Goal: Find specific page/section: Find specific page/section

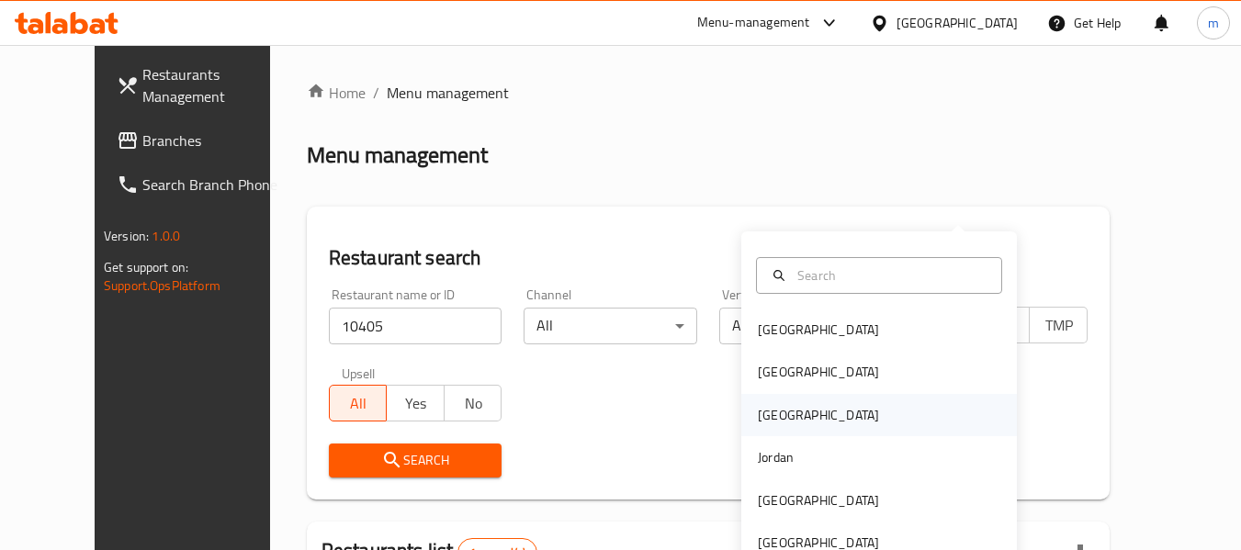
scroll to position [184, 0]
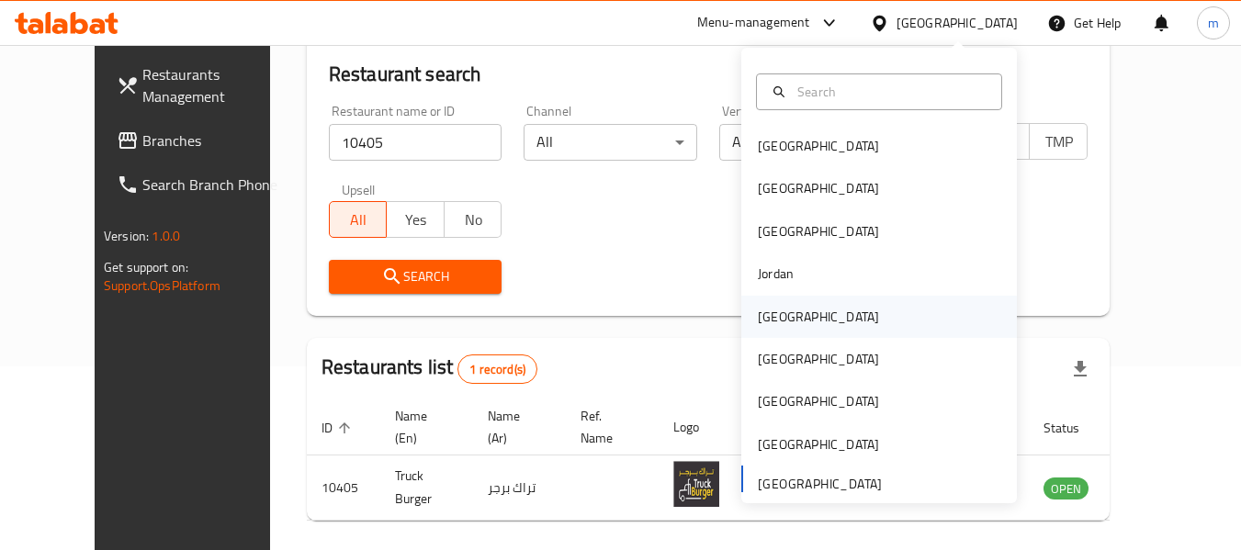
click at [772, 324] on div "[GEOGRAPHIC_DATA]" at bounding box center [818, 317] width 121 height 20
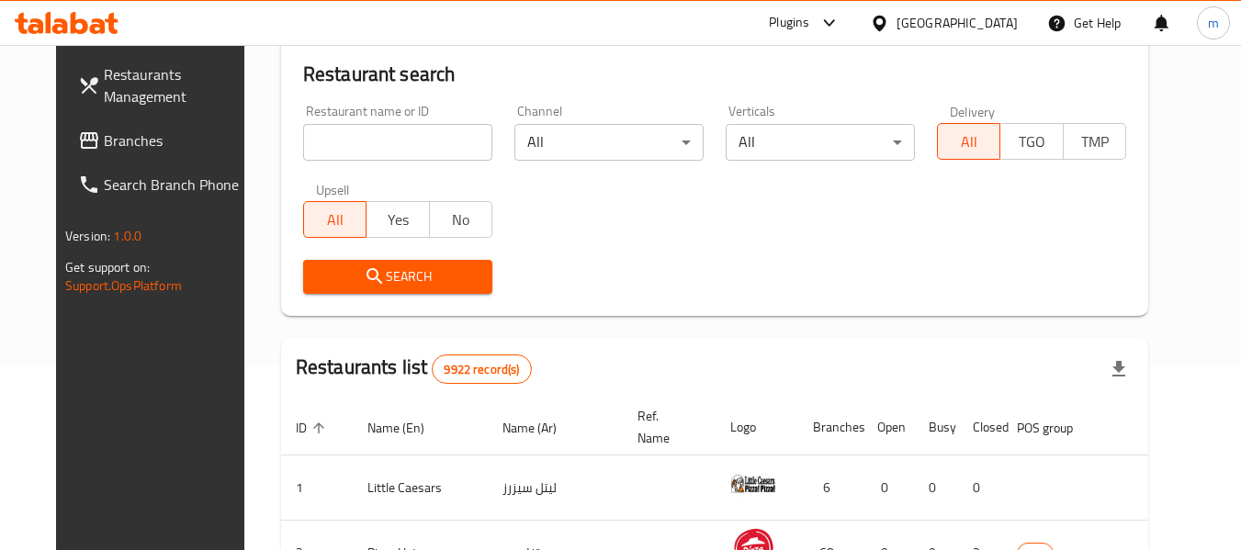
click at [104, 139] on span "Branches" at bounding box center [176, 141] width 145 height 22
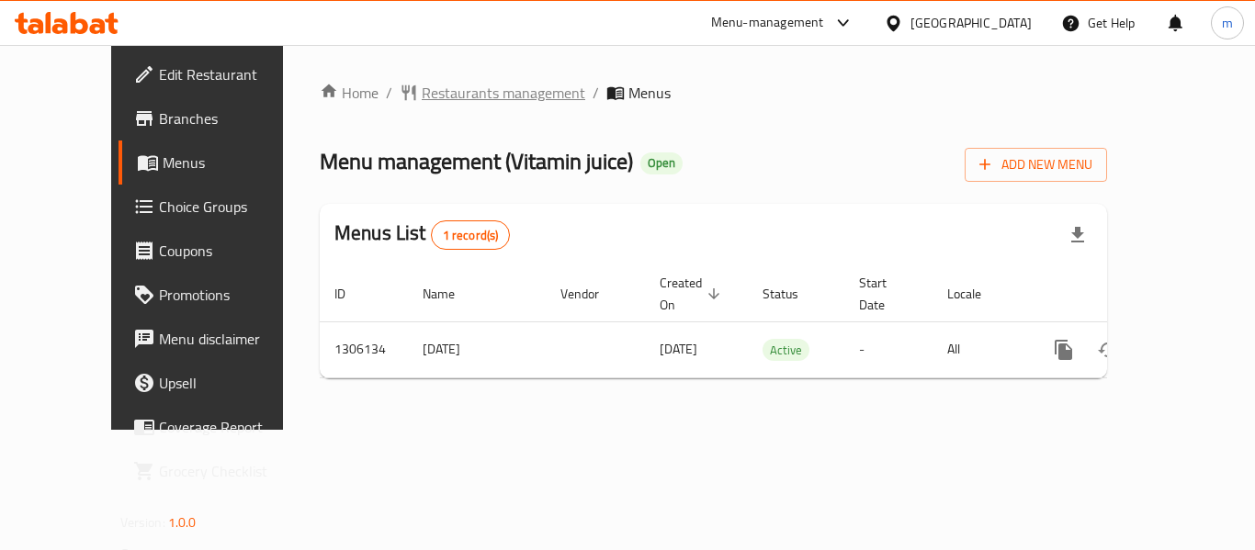
click at [450, 94] on span "Restaurants management" at bounding box center [503, 93] width 163 height 22
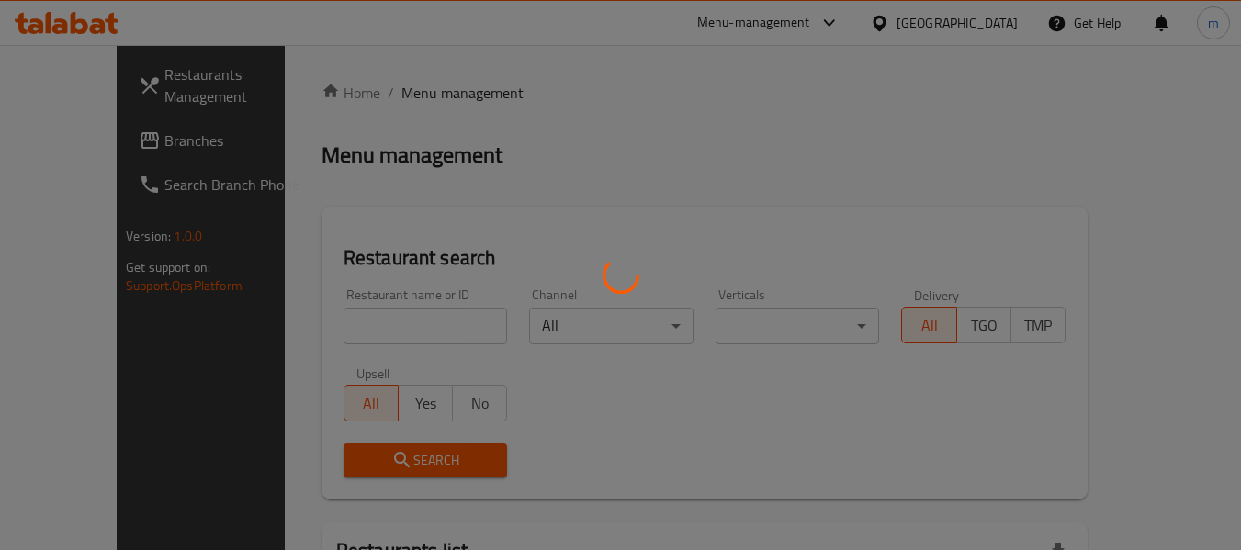
click at [358, 328] on div at bounding box center [620, 275] width 1241 height 550
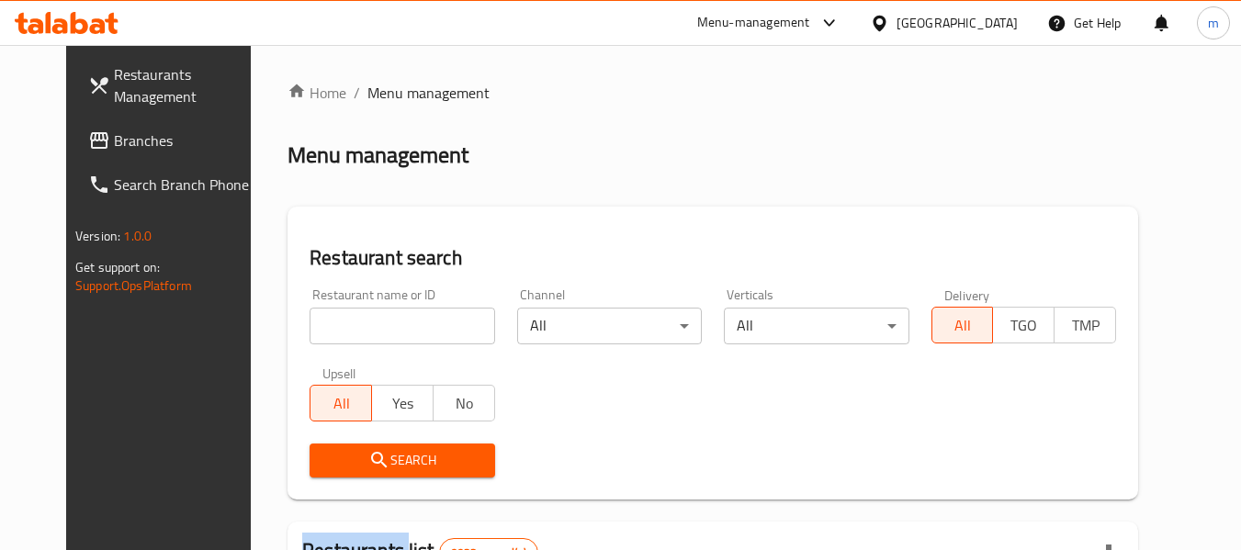
click at [358, 328] on div at bounding box center [620, 275] width 1241 height 550
click at [358, 328] on input "search" at bounding box center [402, 326] width 185 height 37
paste input "703987"
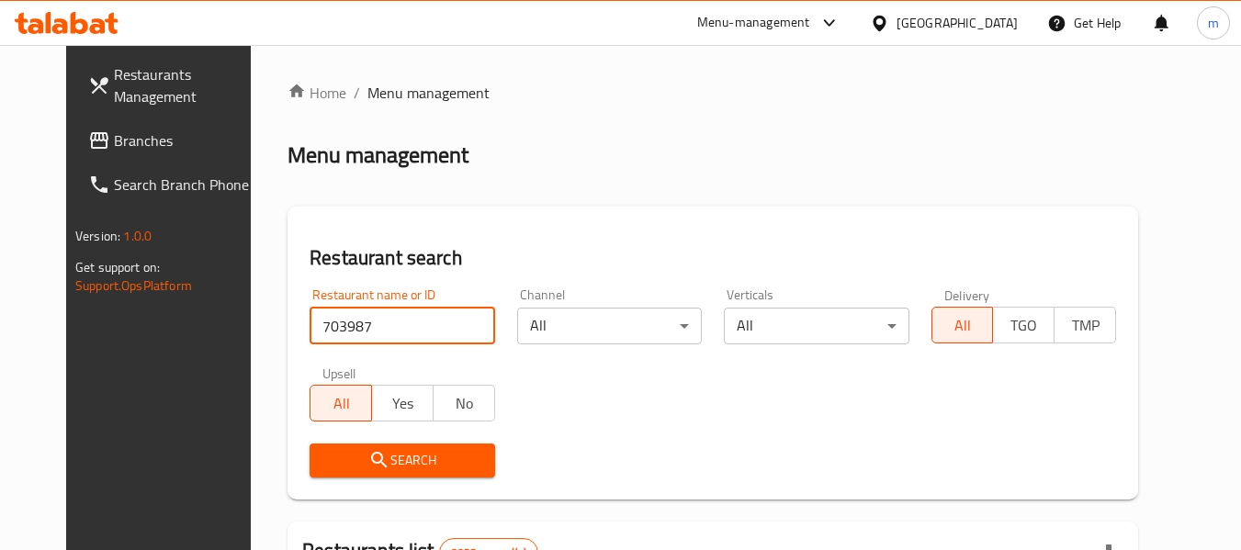
type input "703987"
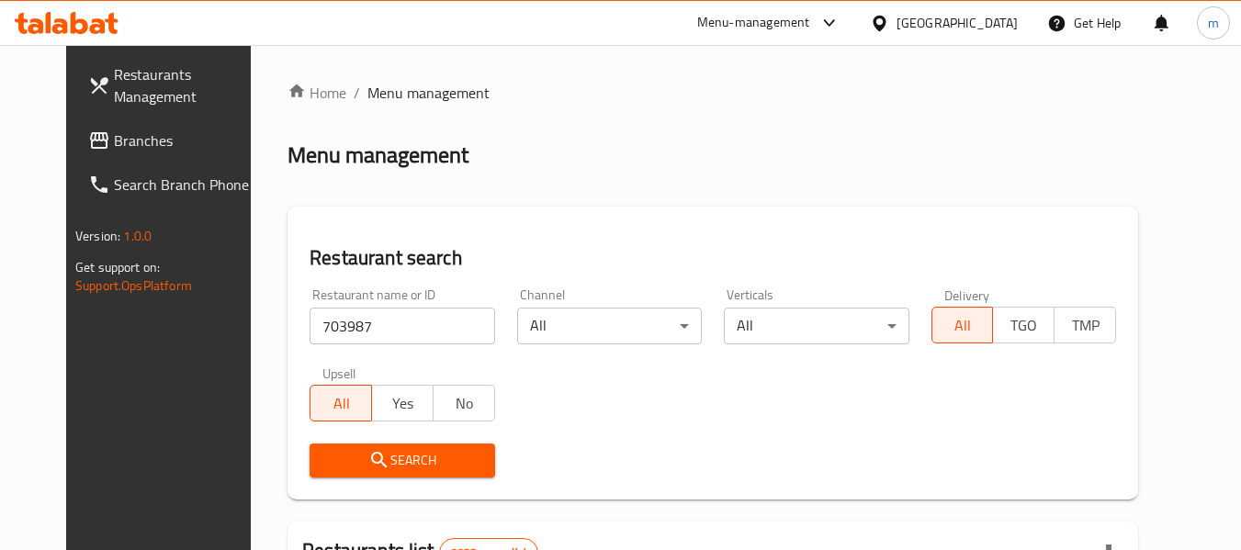
click at [363, 445] on button "Search" at bounding box center [402, 461] width 185 height 34
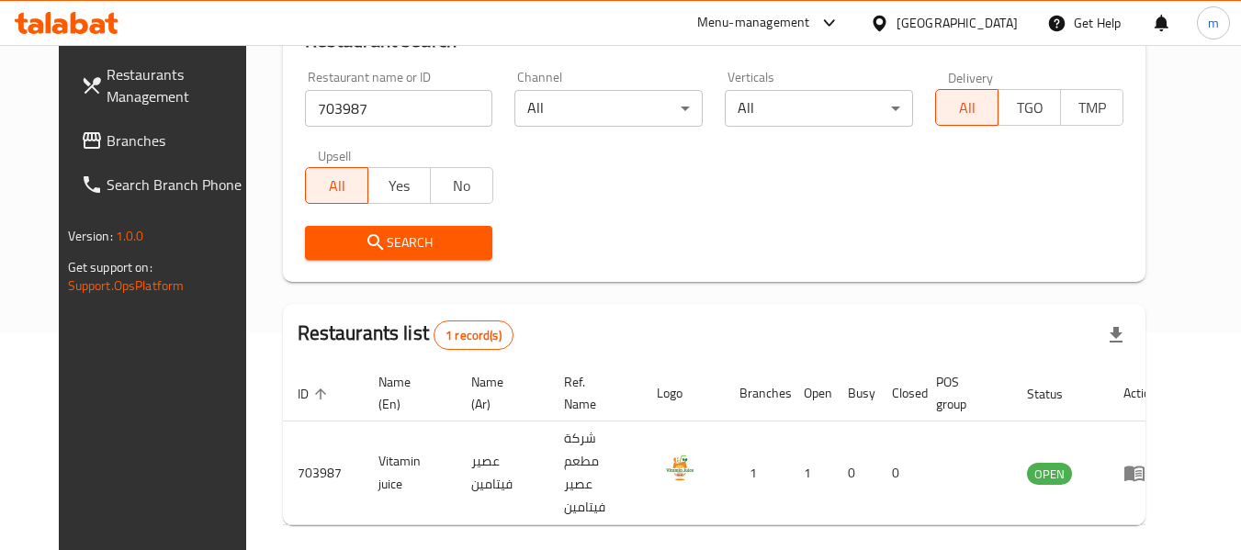
scroll to position [254, 0]
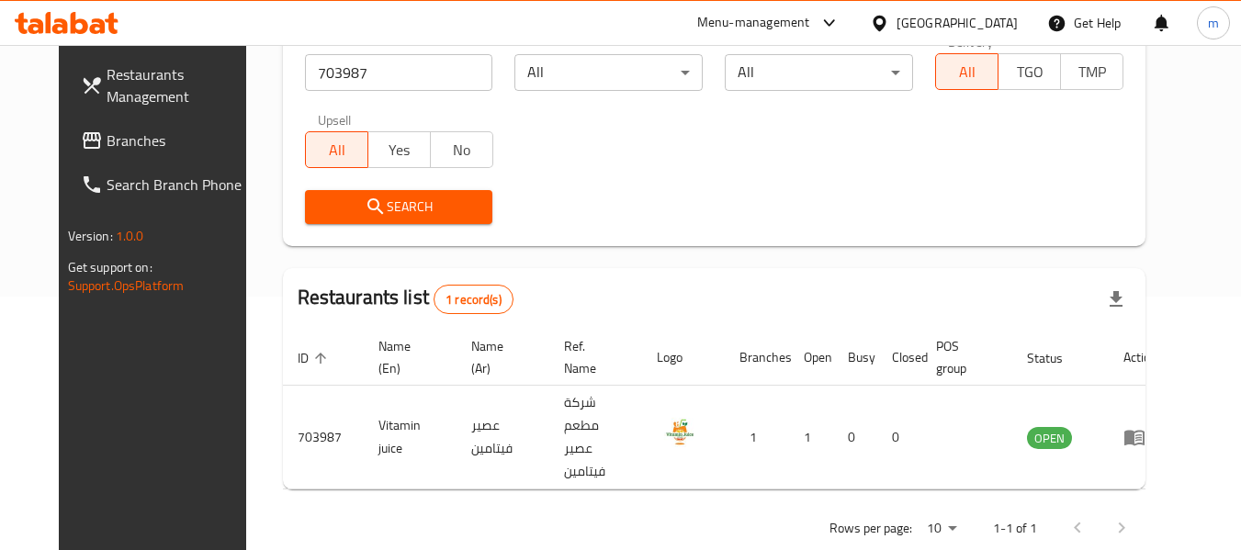
click at [885, 29] on icon at bounding box center [879, 23] width 13 height 16
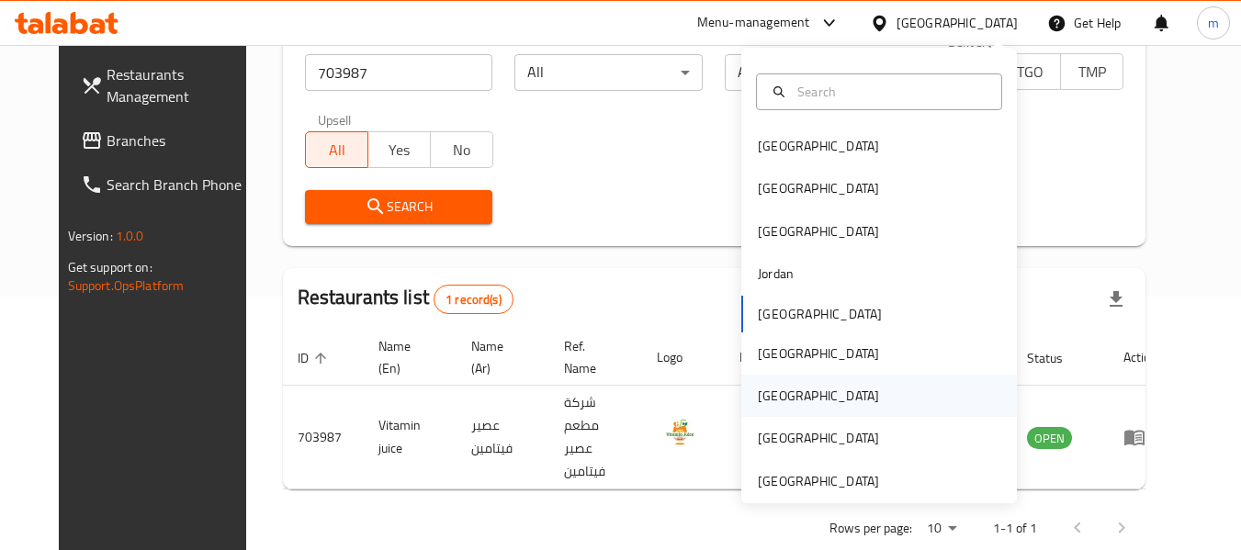
click at [758, 394] on div "[GEOGRAPHIC_DATA]" at bounding box center [818, 396] width 121 height 20
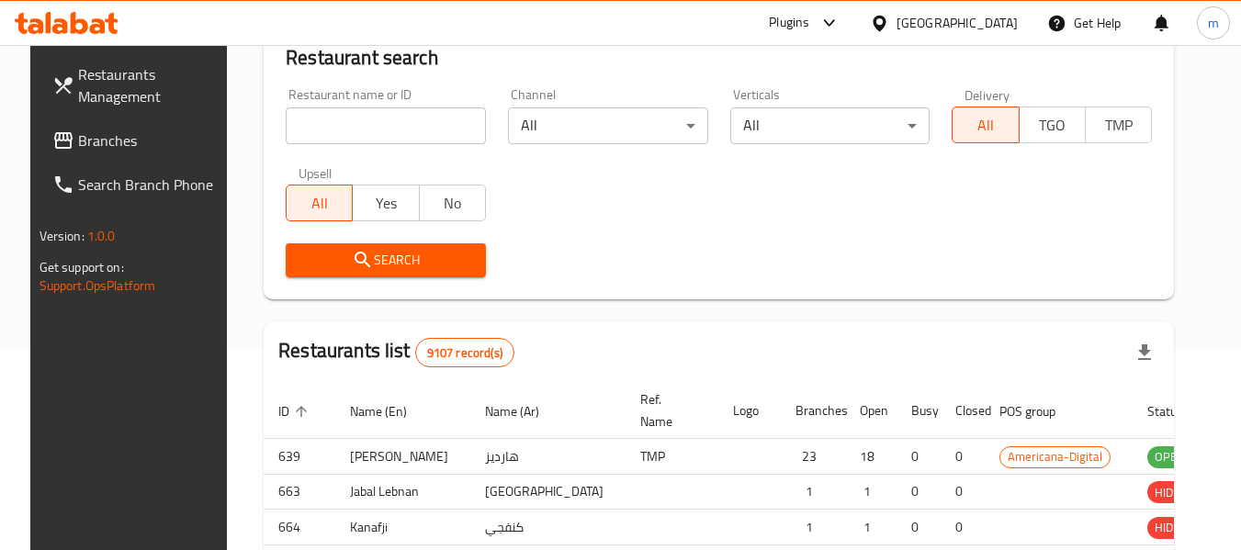
scroll to position [254, 0]
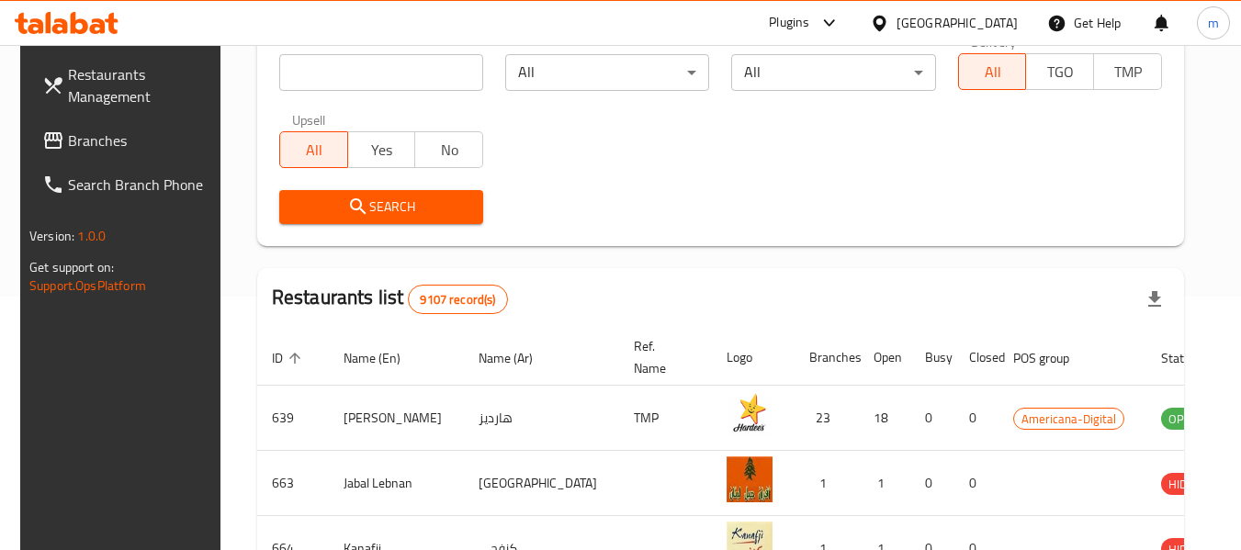
click at [127, 134] on span "Branches" at bounding box center [140, 141] width 145 height 22
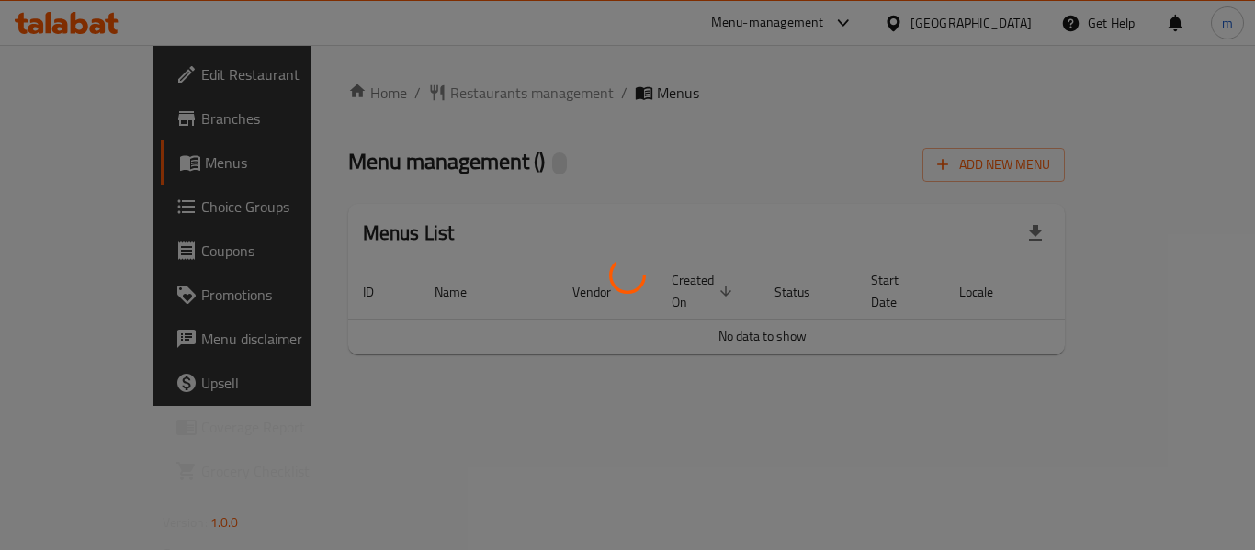
click at [425, 101] on div at bounding box center [627, 275] width 1255 height 550
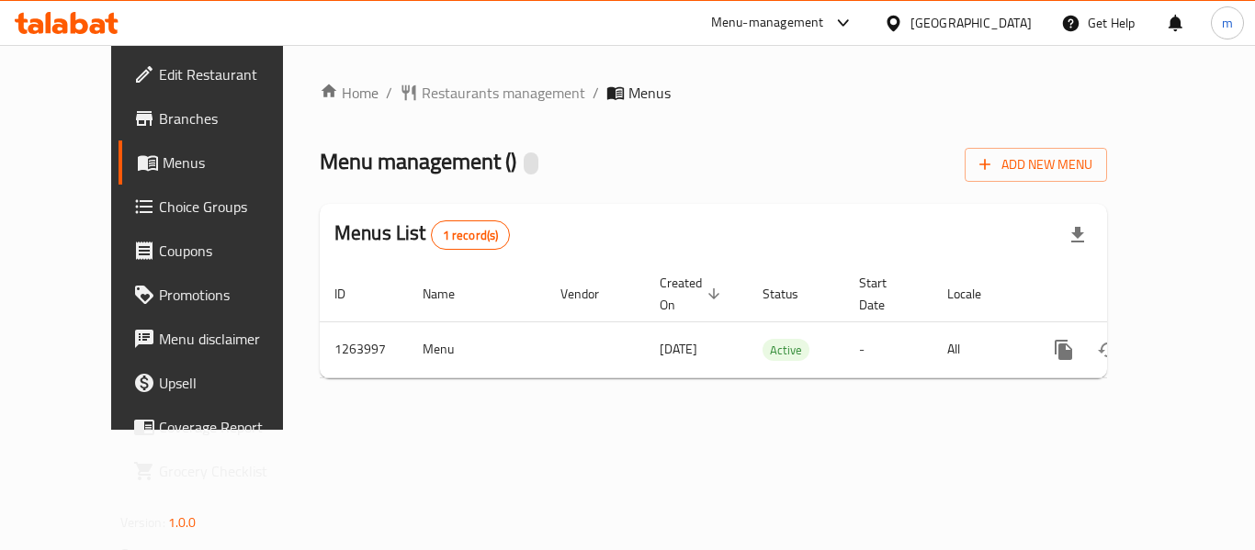
click at [408, 95] on div "Home / Restaurants management / Menus Menu management ( ) Add New Menu Menus Li…" at bounding box center [713, 237] width 787 height 311
click at [422, 104] on span "Restaurants management" at bounding box center [503, 93] width 163 height 22
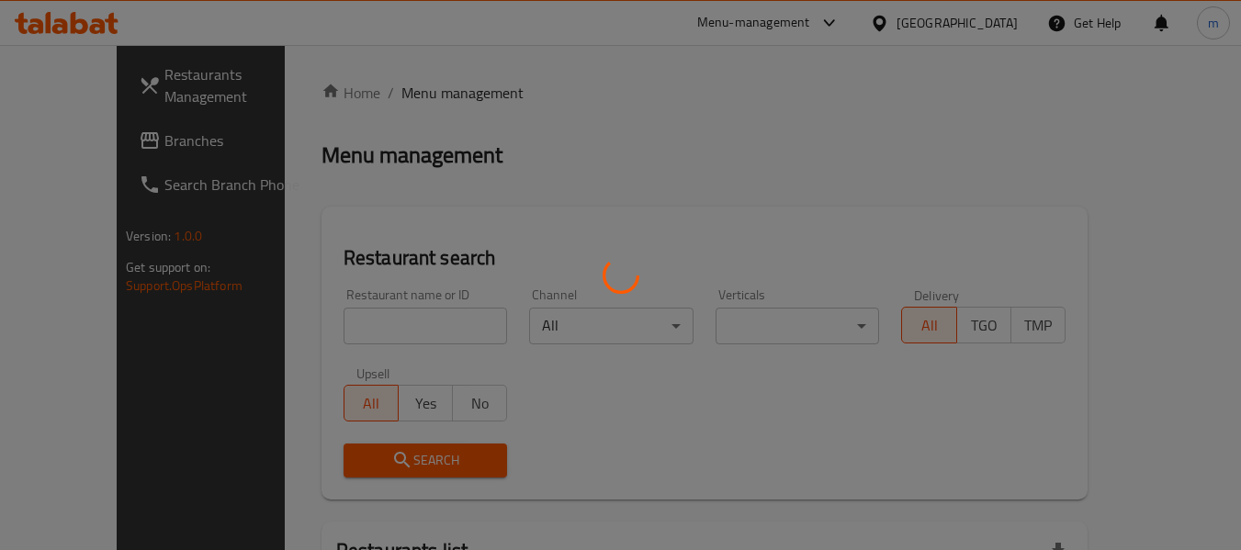
click at [344, 333] on div at bounding box center [620, 275] width 1241 height 550
click at [343, 333] on div at bounding box center [620, 275] width 1241 height 550
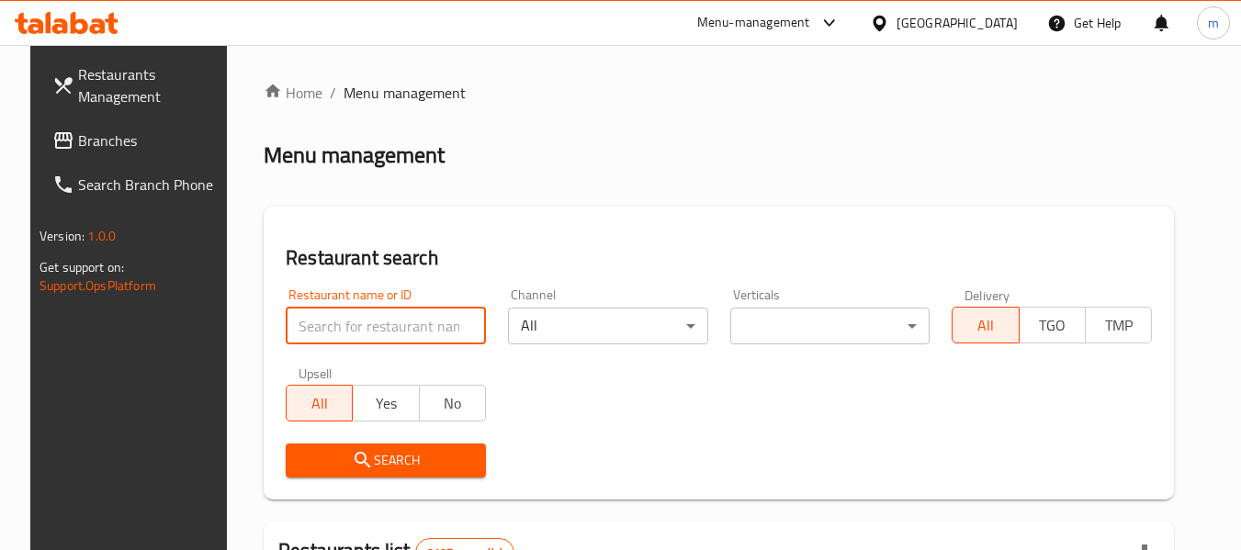
click at [343, 333] on input "search" at bounding box center [386, 326] width 200 height 37
paste input "686163"
type input "686163"
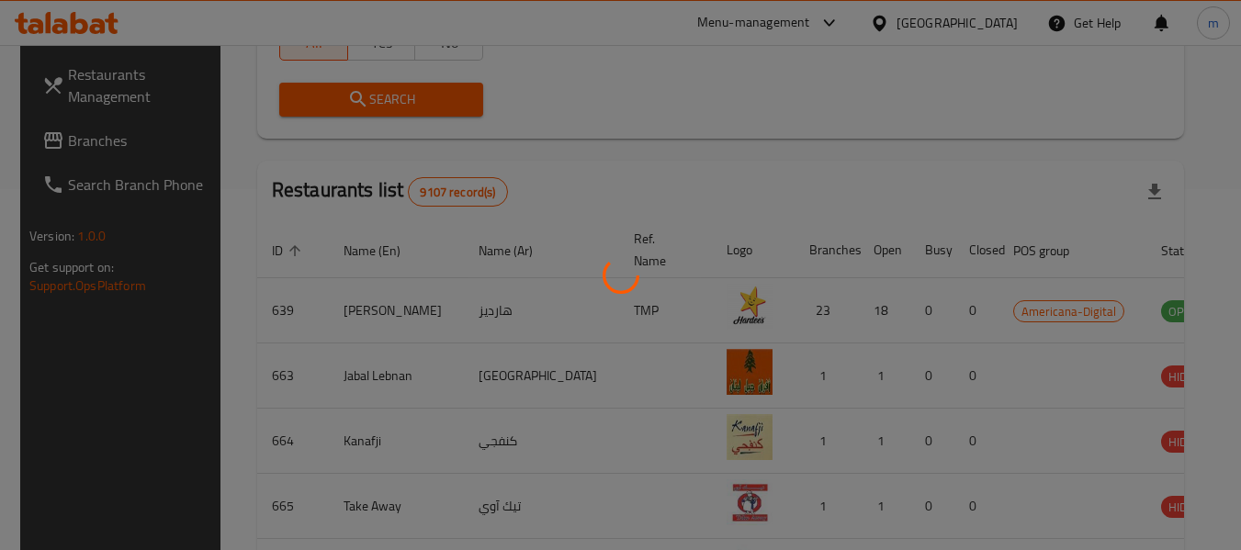
scroll to position [254, 0]
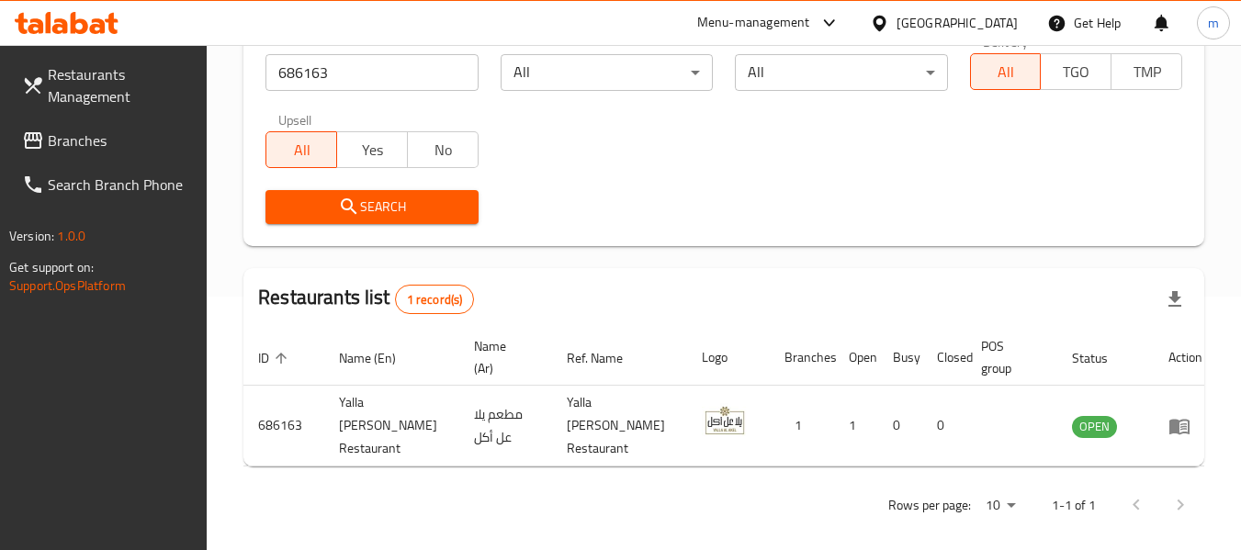
click at [889, 20] on icon at bounding box center [879, 23] width 19 height 19
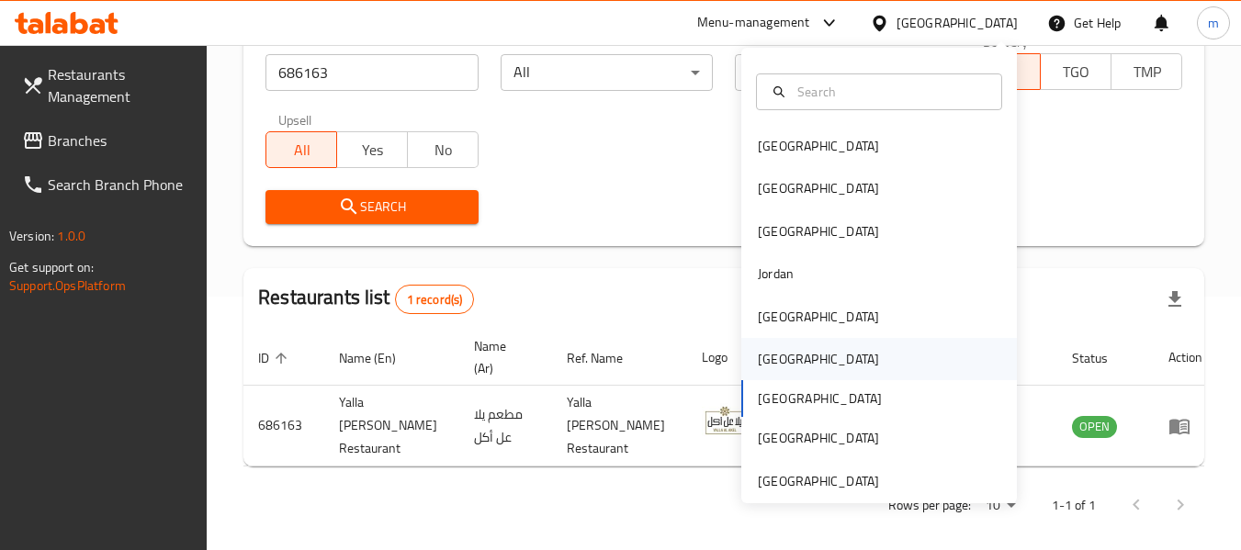
click at [765, 359] on div "[GEOGRAPHIC_DATA]" at bounding box center [818, 359] width 121 height 20
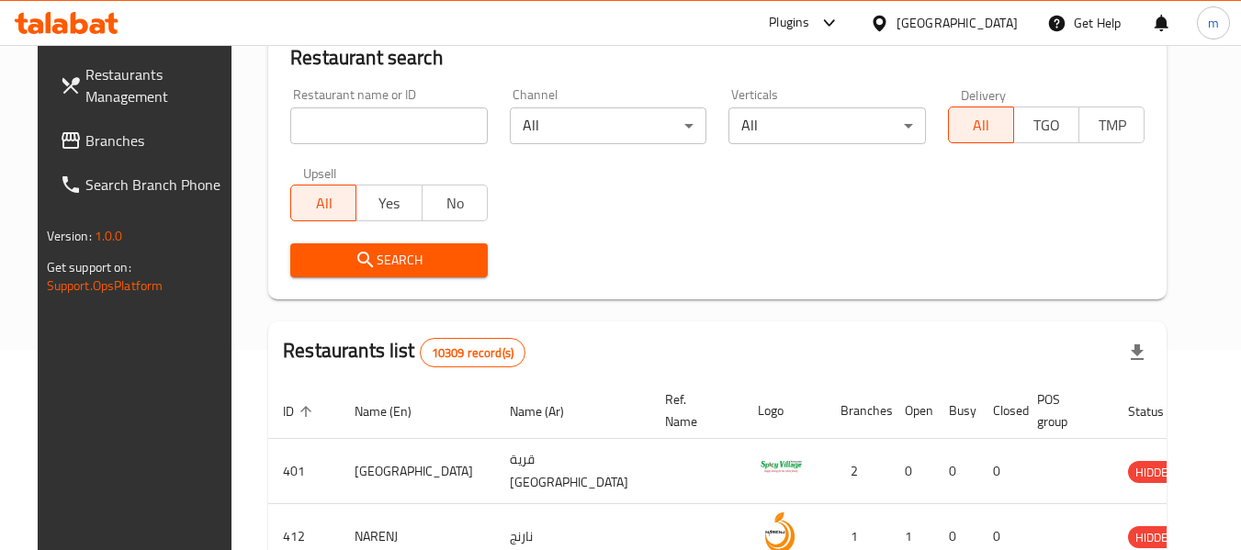
scroll to position [254, 0]
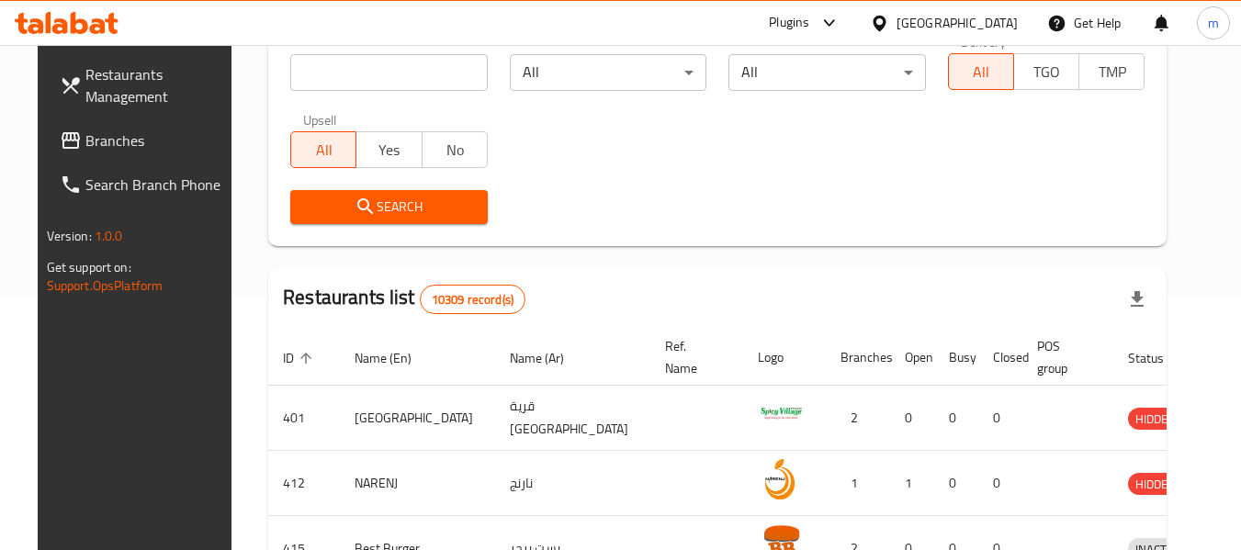
click at [101, 137] on span "Branches" at bounding box center [157, 141] width 145 height 22
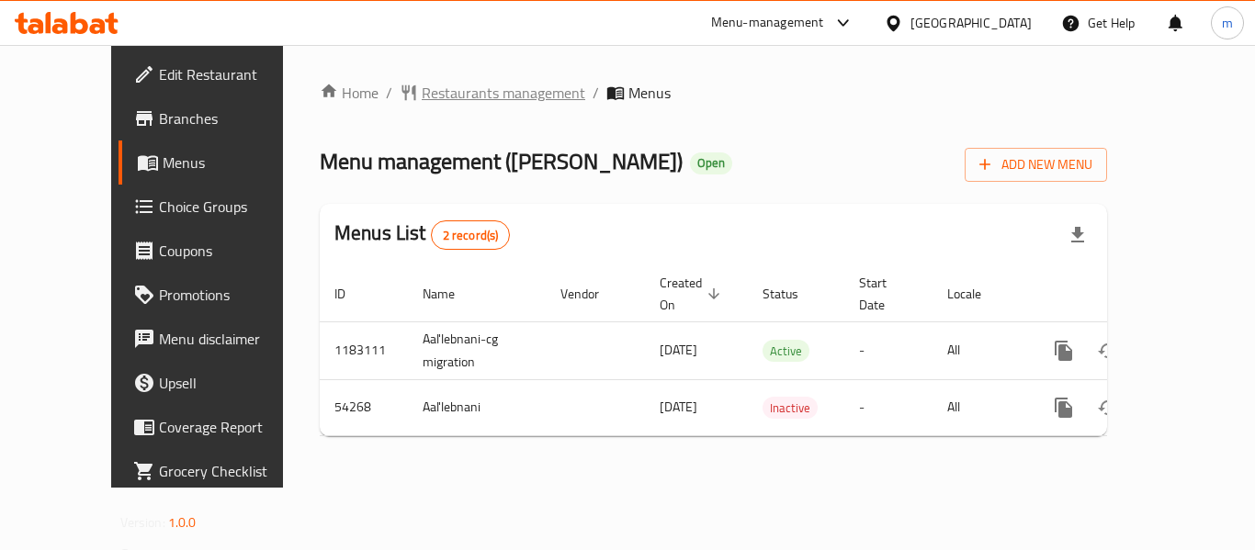
click at [422, 93] on span "Restaurants management" at bounding box center [503, 93] width 163 height 22
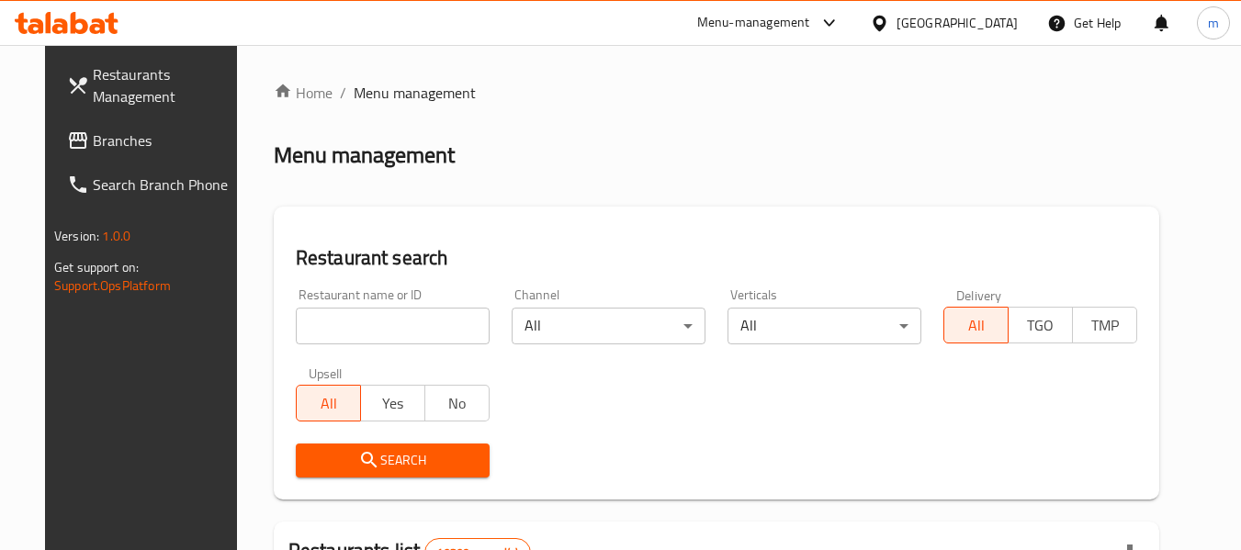
click at [318, 333] on input "search" at bounding box center [393, 326] width 194 height 37
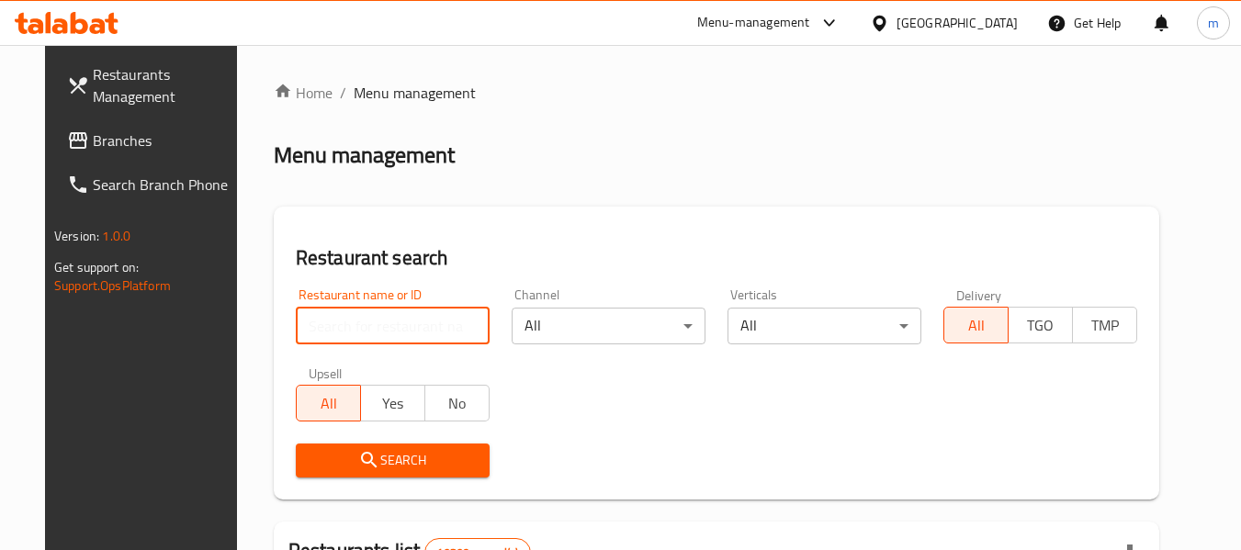
paste input "26790"
type input "26790"
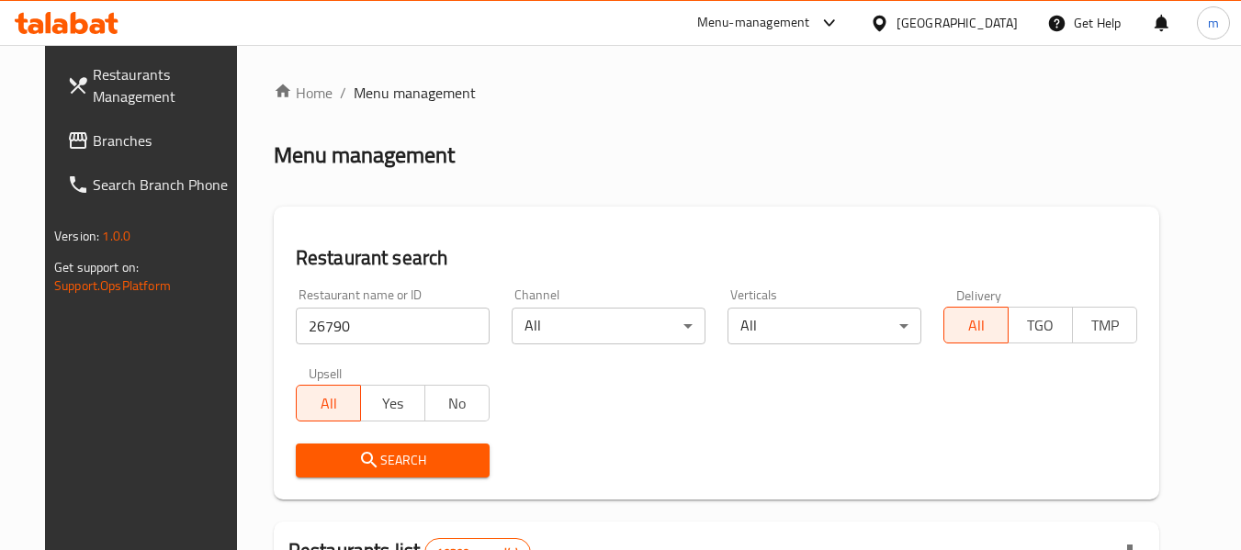
click at [358, 460] on icon "submit" at bounding box center [369, 460] width 22 height 22
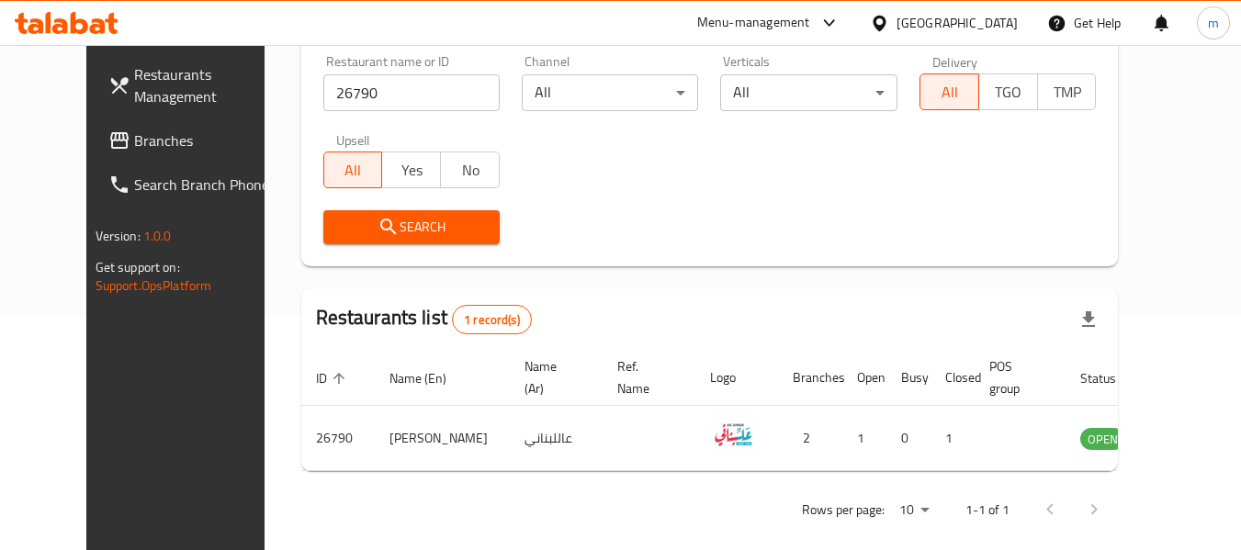
scroll to position [254, 0]
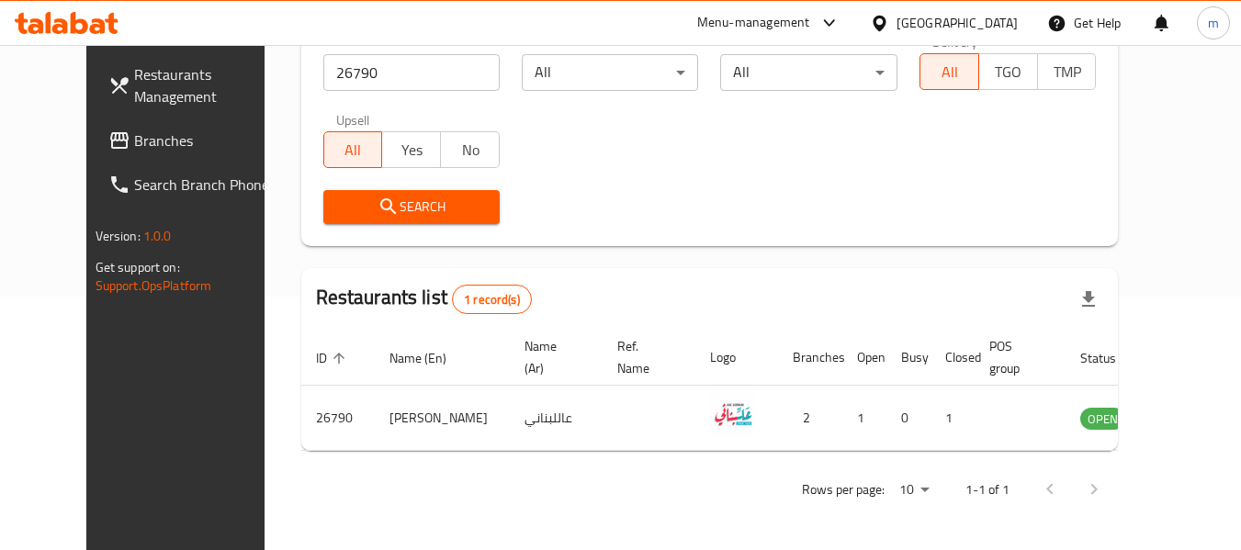
drag, startPoint x: 44, startPoint y: 139, endPoint x: 64, endPoint y: 139, distance: 20.2
click at [108, 139] on span at bounding box center [121, 141] width 26 height 22
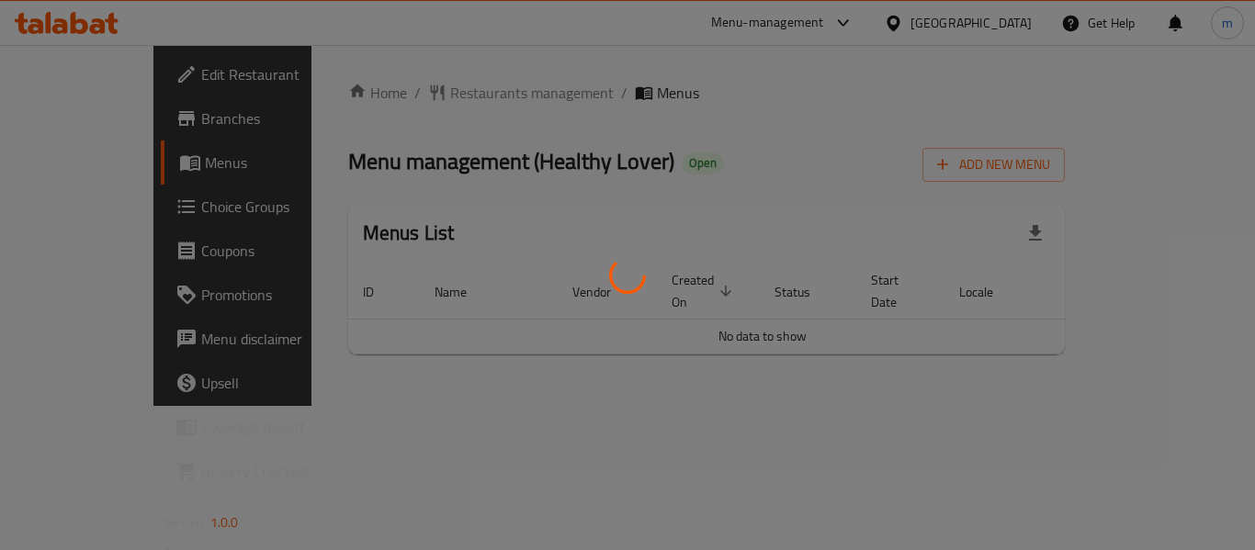
click at [434, 94] on div at bounding box center [627, 275] width 1255 height 550
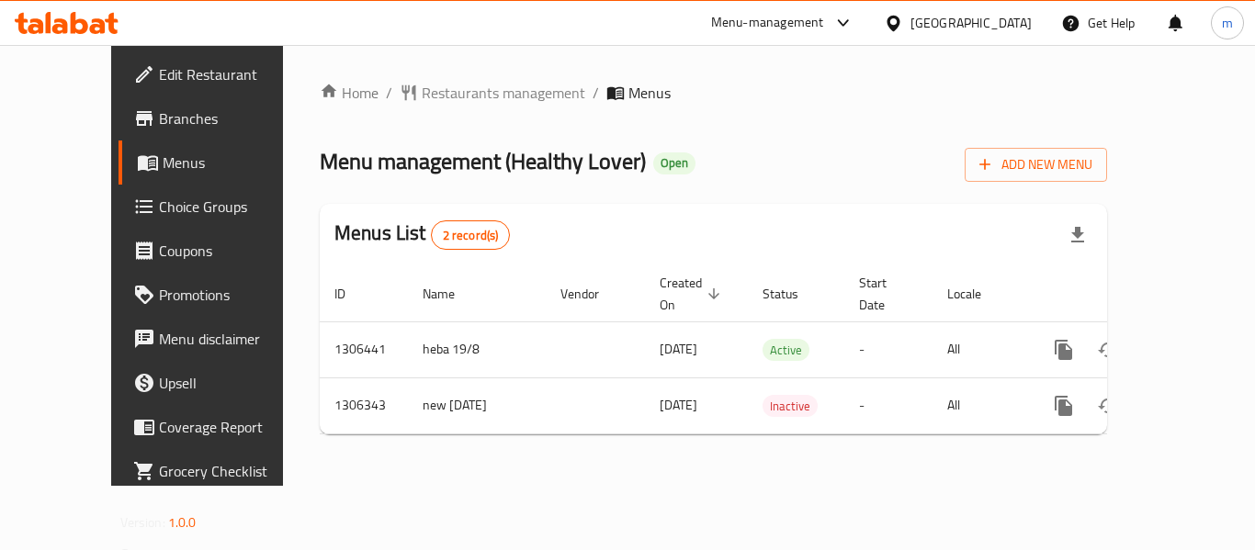
click at [430, 90] on span "Restaurants management" at bounding box center [503, 93] width 163 height 22
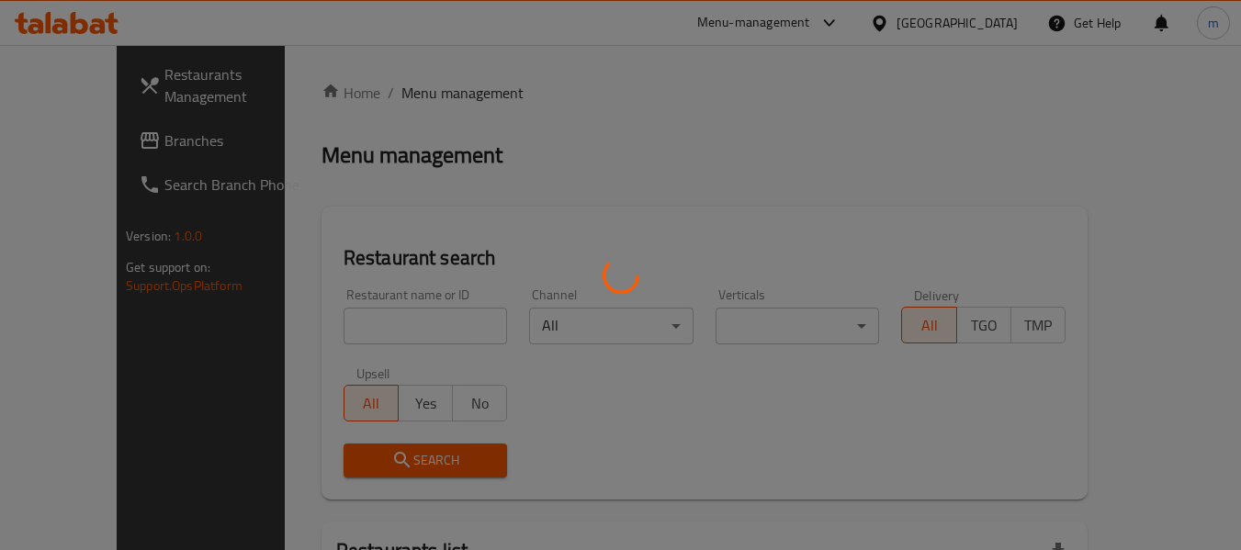
click at [356, 335] on div at bounding box center [620, 275] width 1241 height 550
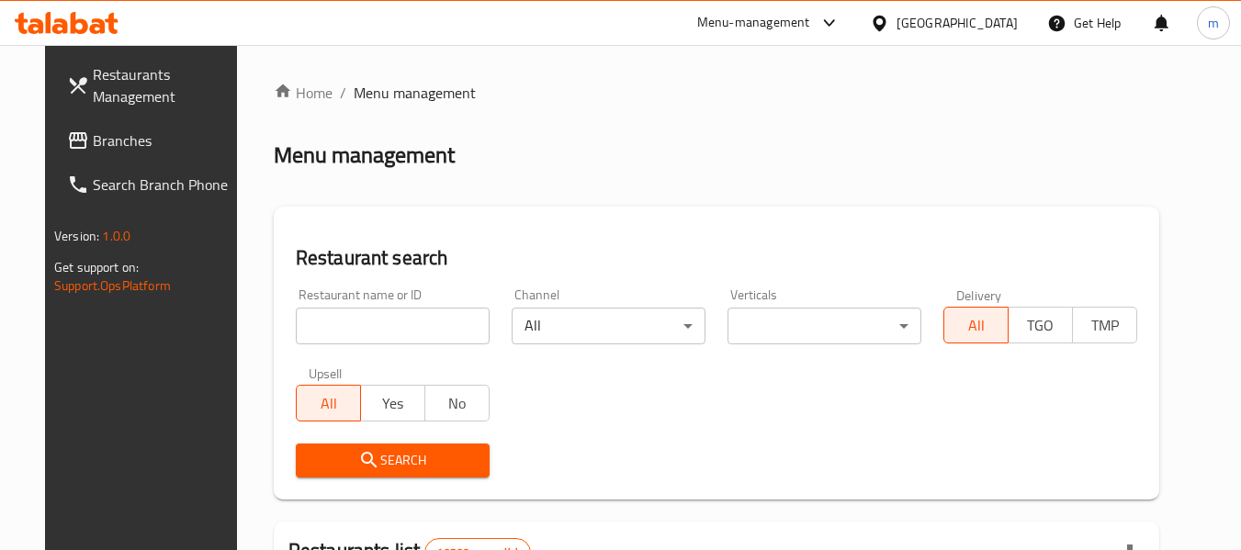
click at [351, 336] on div at bounding box center [620, 275] width 1241 height 550
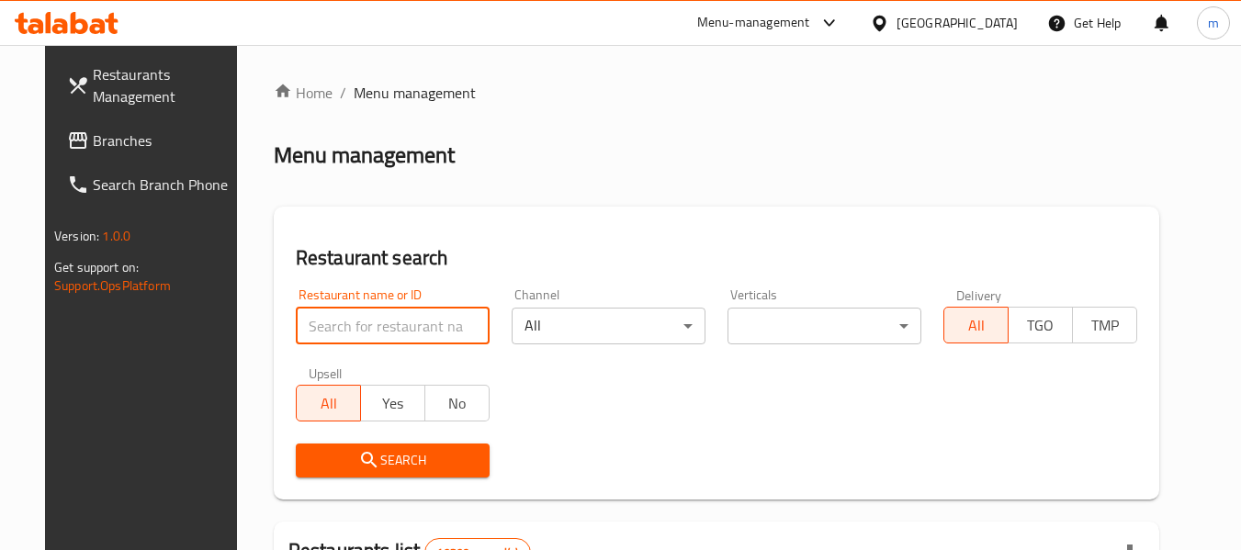
click at [344, 333] on input "search" at bounding box center [393, 326] width 194 height 37
click at [344, 330] on input "search" at bounding box center [393, 326] width 194 height 37
paste input "704083"
type input "704083"
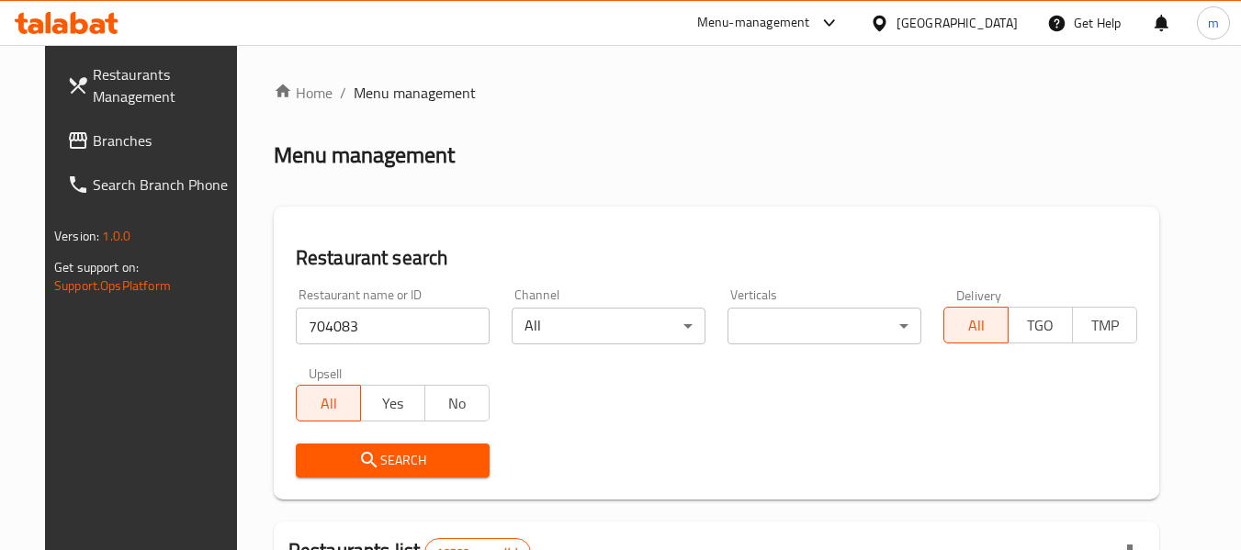
click at [378, 453] on span "Search" at bounding box center [392, 460] width 164 height 23
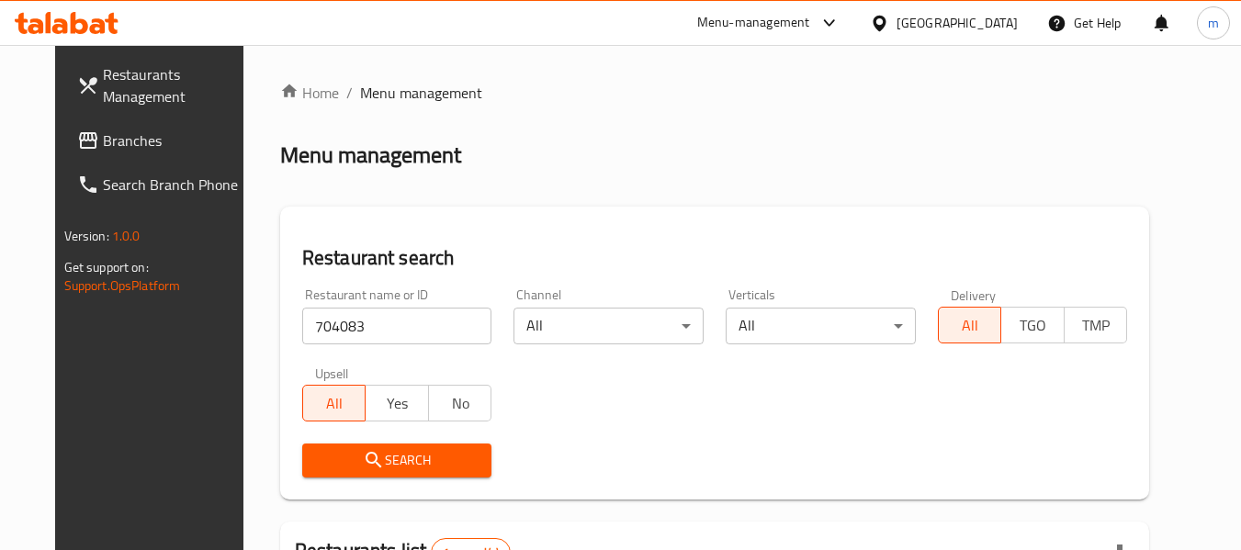
click at [885, 26] on icon at bounding box center [879, 23] width 13 height 16
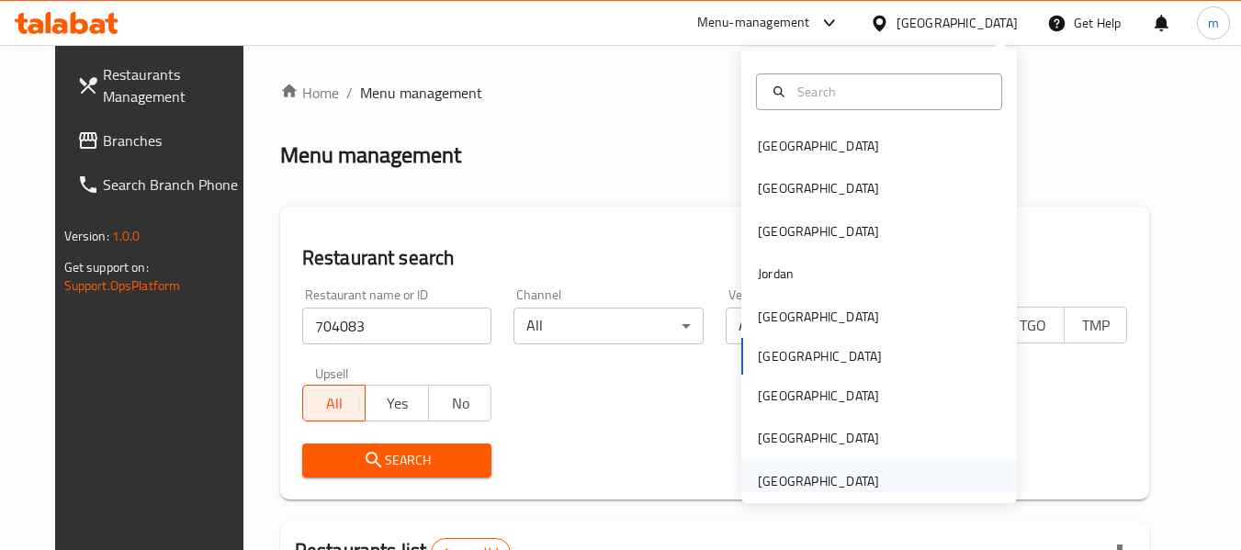
click at [812, 480] on div "[GEOGRAPHIC_DATA]" at bounding box center [818, 481] width 121 height 20
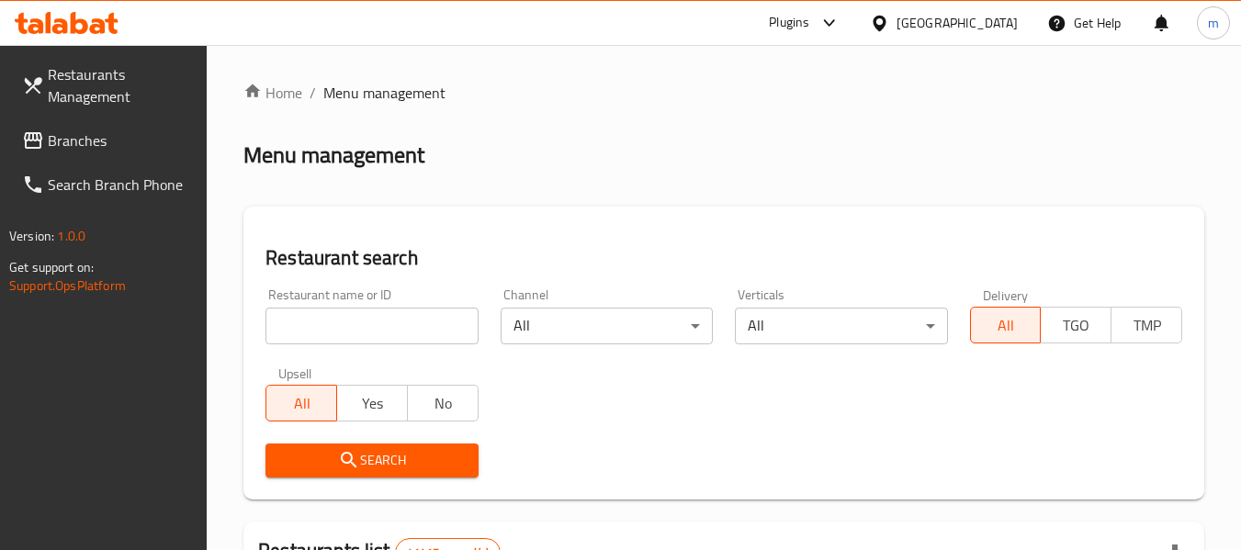
click at [111, 136] on span "Branches" at bounding box center [120, 141] width 145 height 22
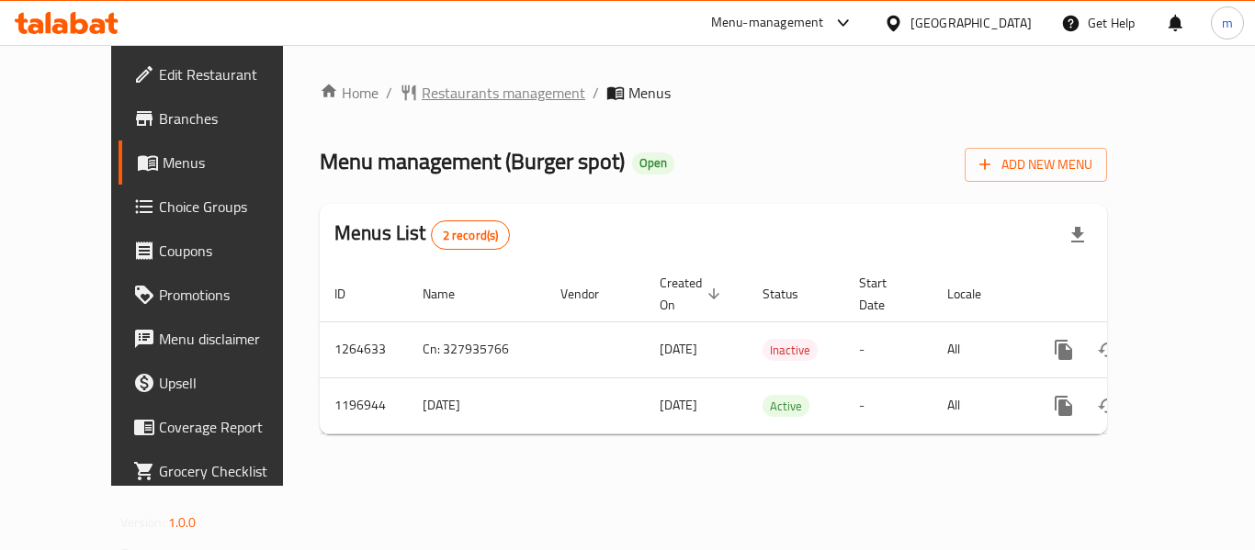
click at [422, 97] on span "Restaurants management" at bounding box center [503, 93] width 163 height 22
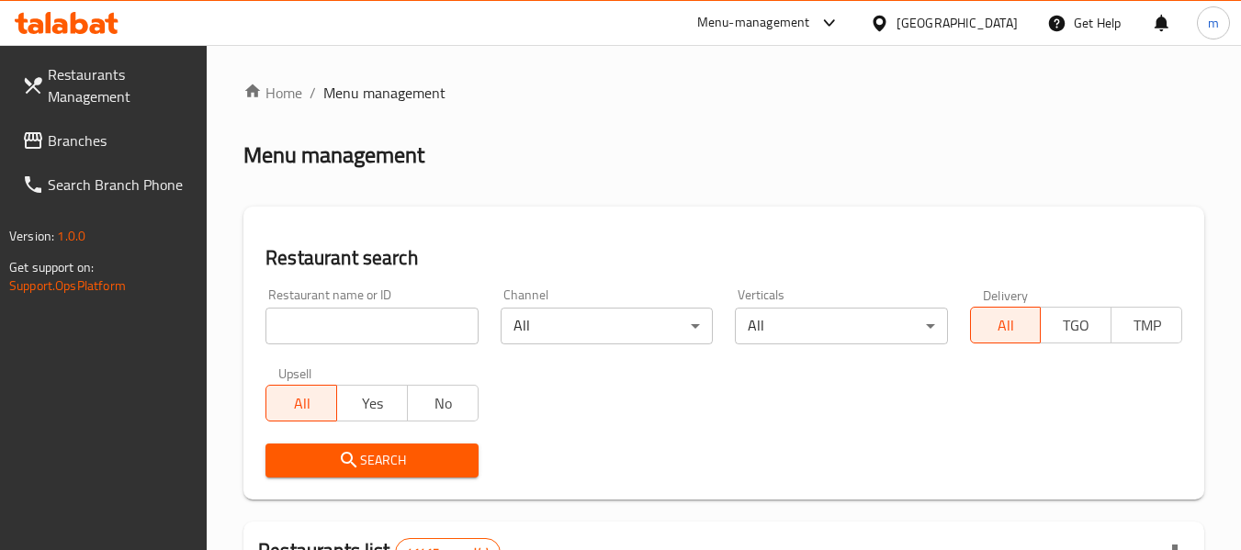
click at [350, 331] on div at bounding box center [620, 275] width 1241 height 550
click at [353, 330] on input "search" at bounding box center [371, 326] width 212 height 37
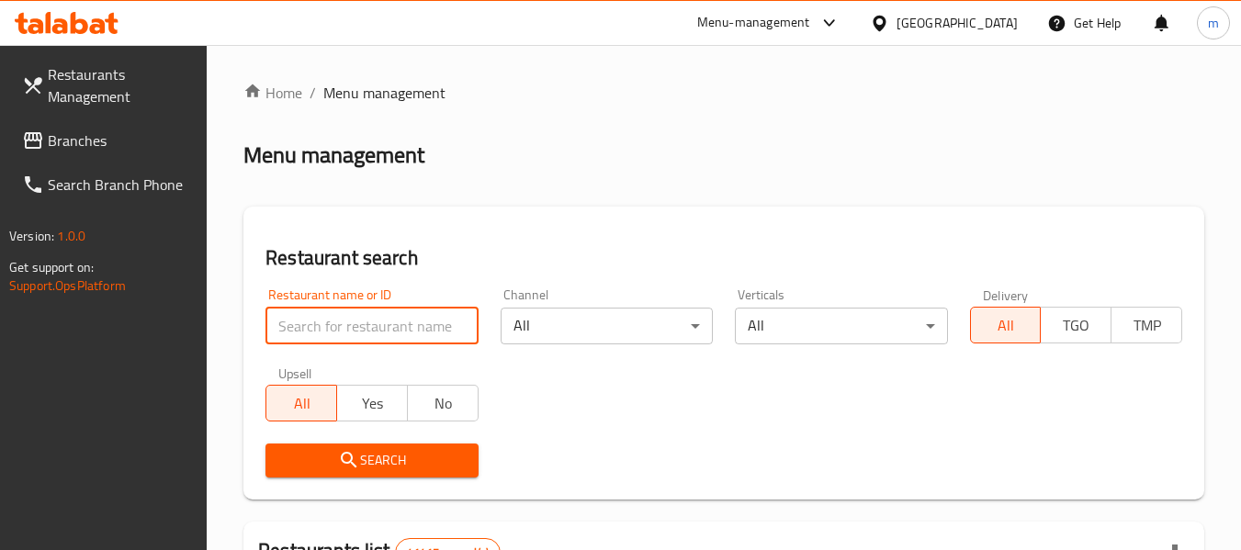
paste input "667899"
type input "667899"
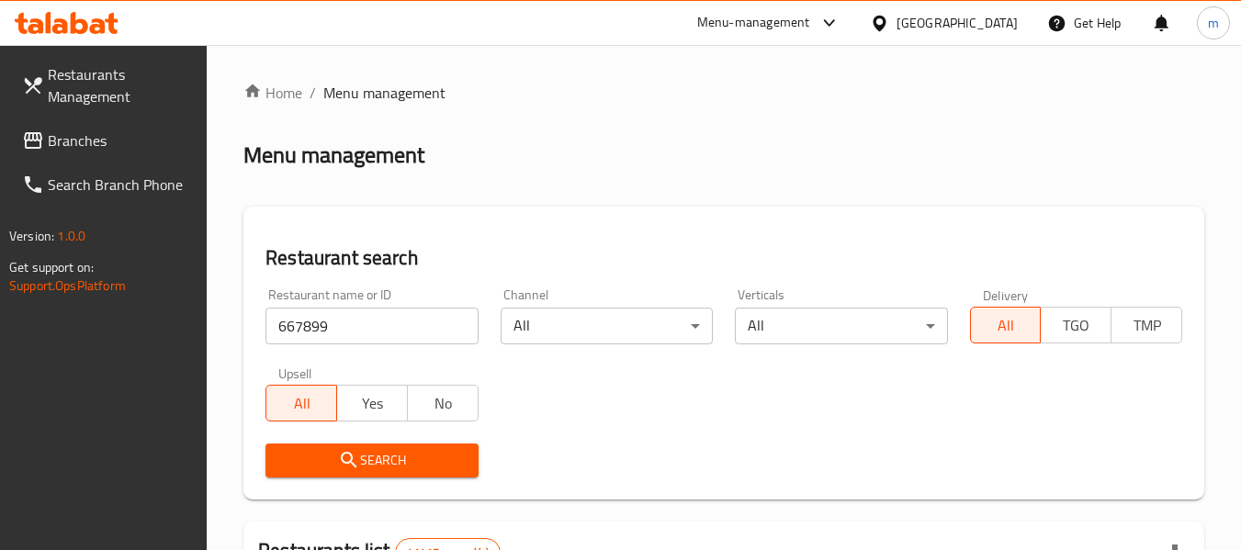
click at [366, 446] on button "Search" at bounding box center [371, 461] width 212 height 34
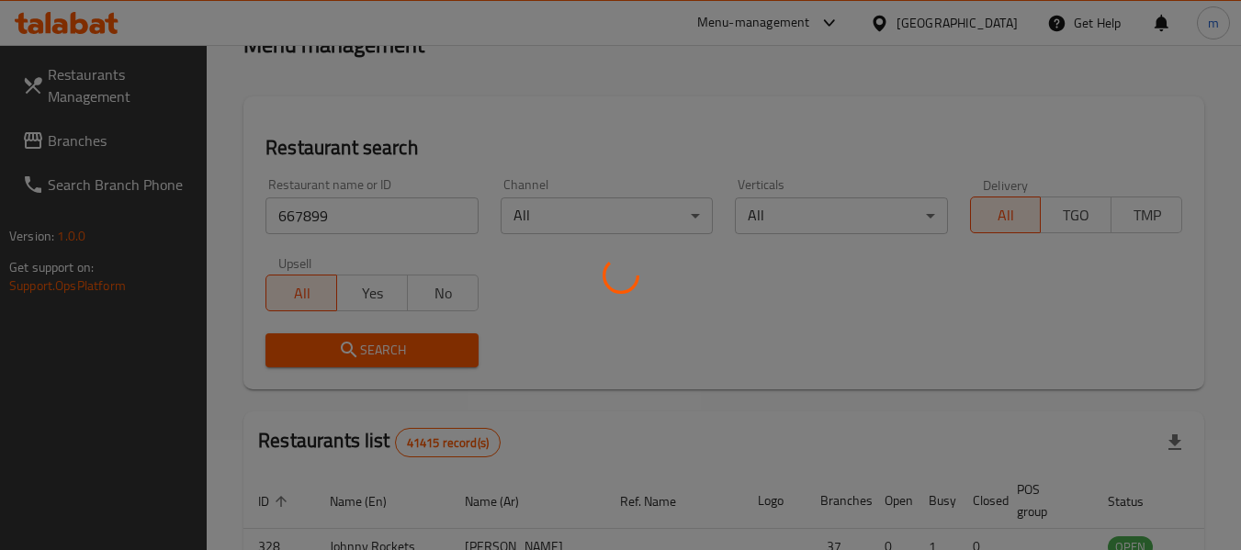
scroll to position [269, 0]
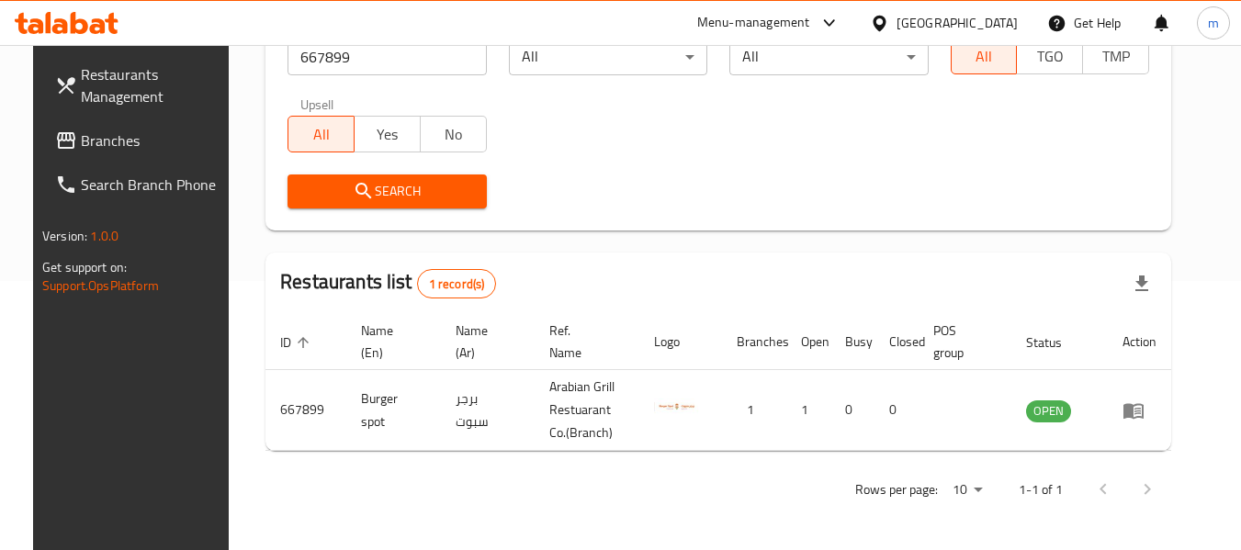
click at [153, 463] on div "Restaurants Management Branches Search Branch Phone Version: 1.0.0 Get support …" at bounding box center [137, 320] width 208 height 550
click at [885, 19] on icon at bounding box center [879, 23] width 13 height 16
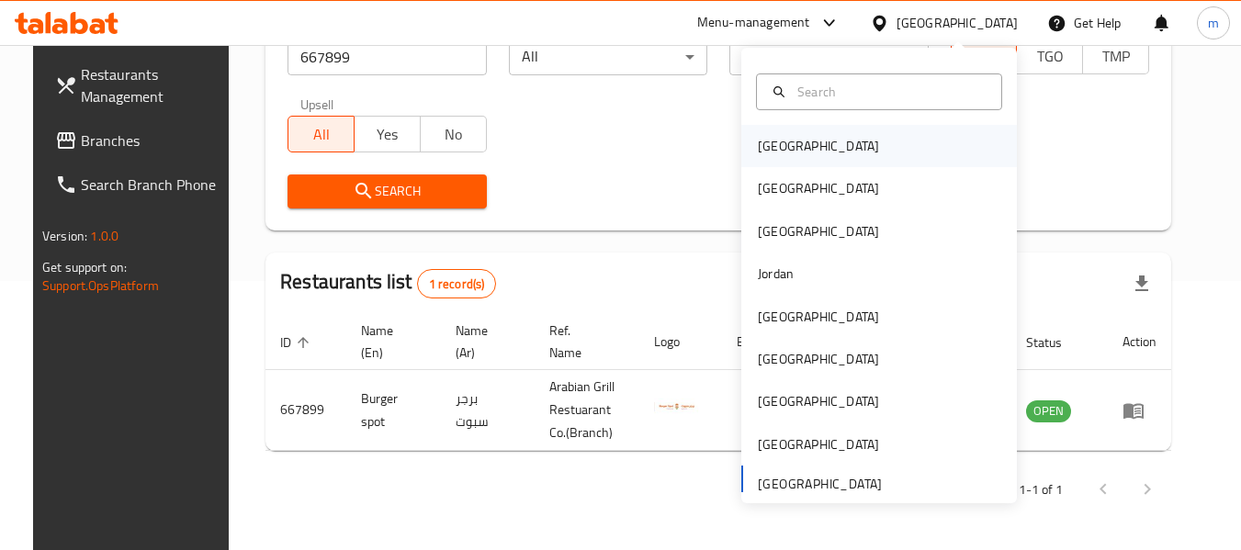
click at [767, 139] on div "[GEOGRAPHIC_DATA]" at bounding box center [818, 146] width 121 height 20
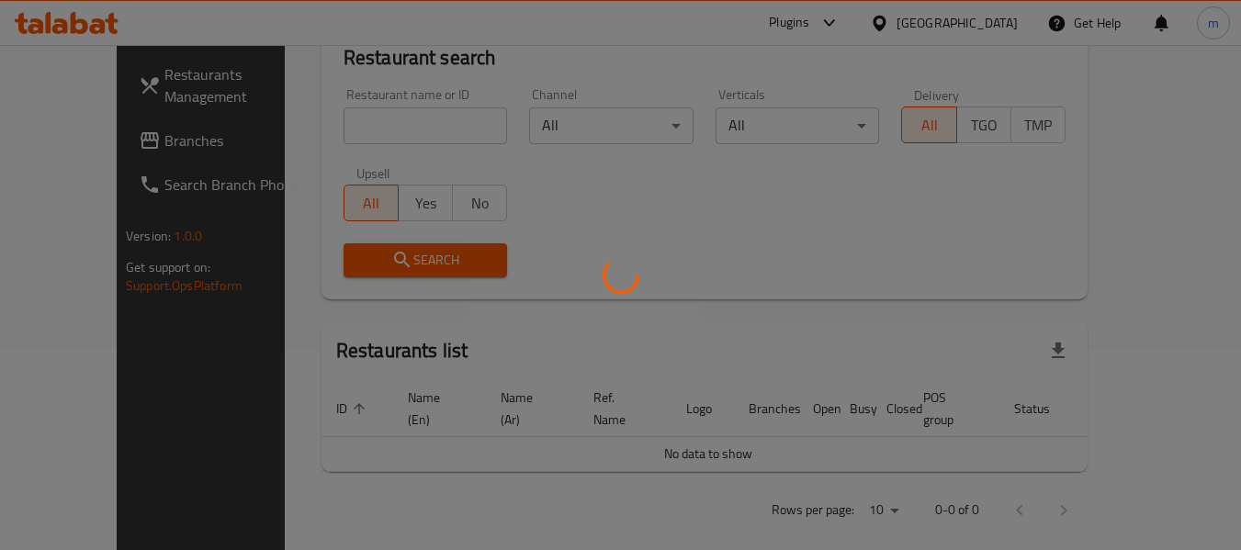
scroll to position [269, 0]
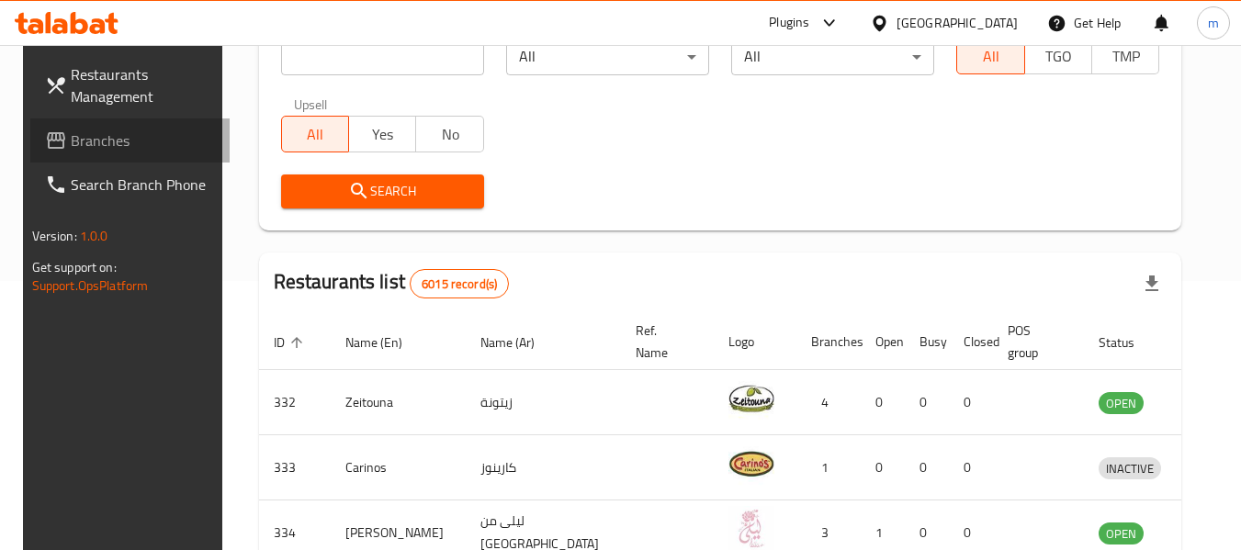
click at [117, 136] on span "Branches" at bounding box center [143, 141] width 145 height 22
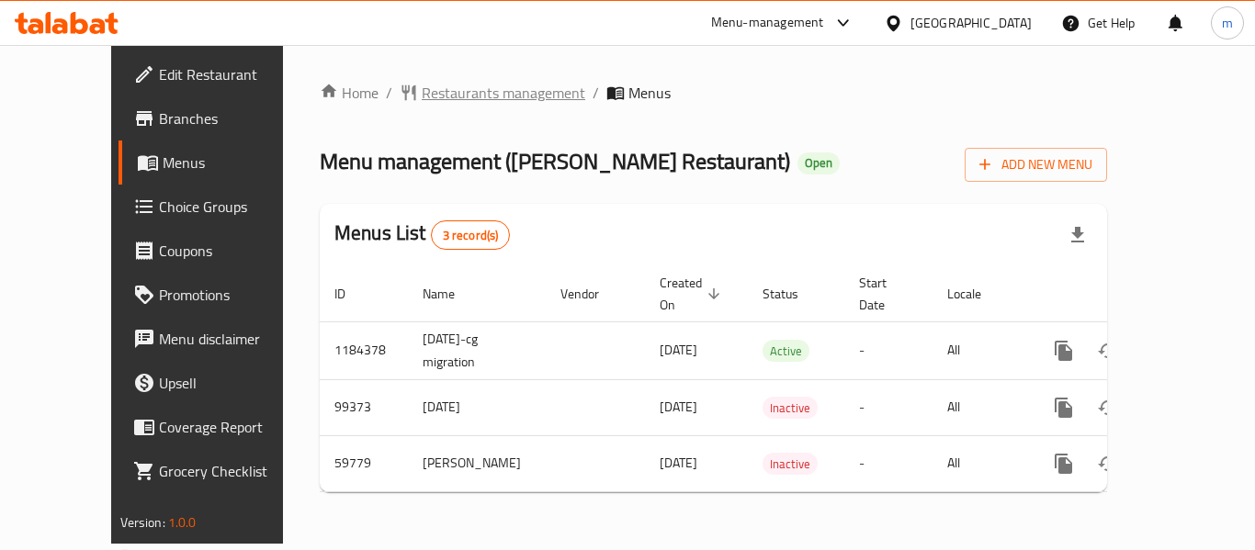
click at [422, 98] on span "Restaurants management" at bounding box center [503, 93] width 163 height 22
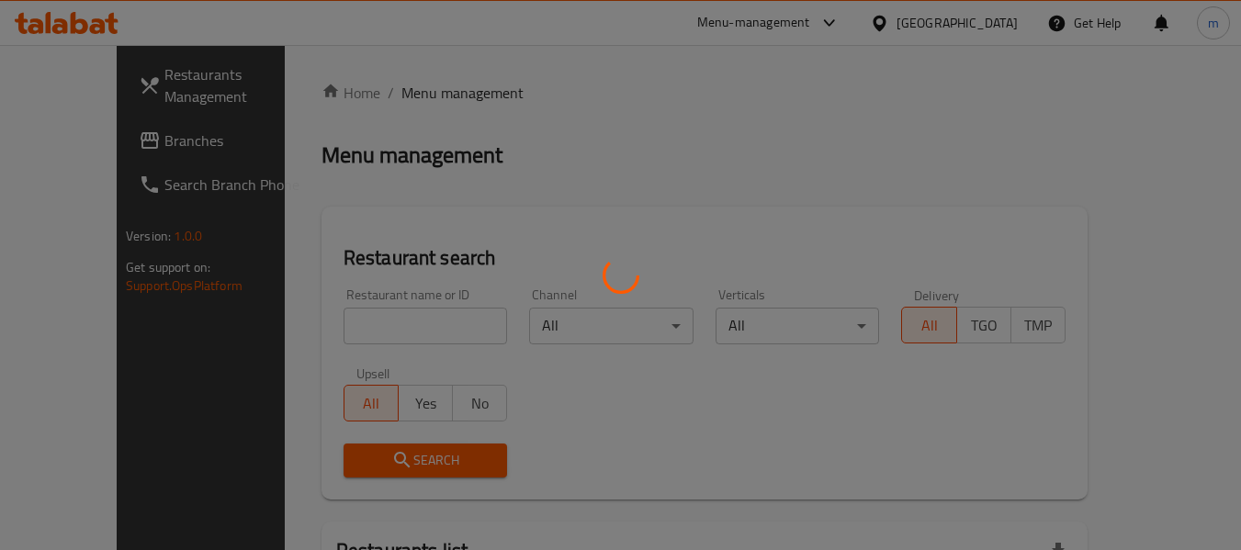
click at [375, 333] on div at bounding box center [620, 275] width 1241 height 550
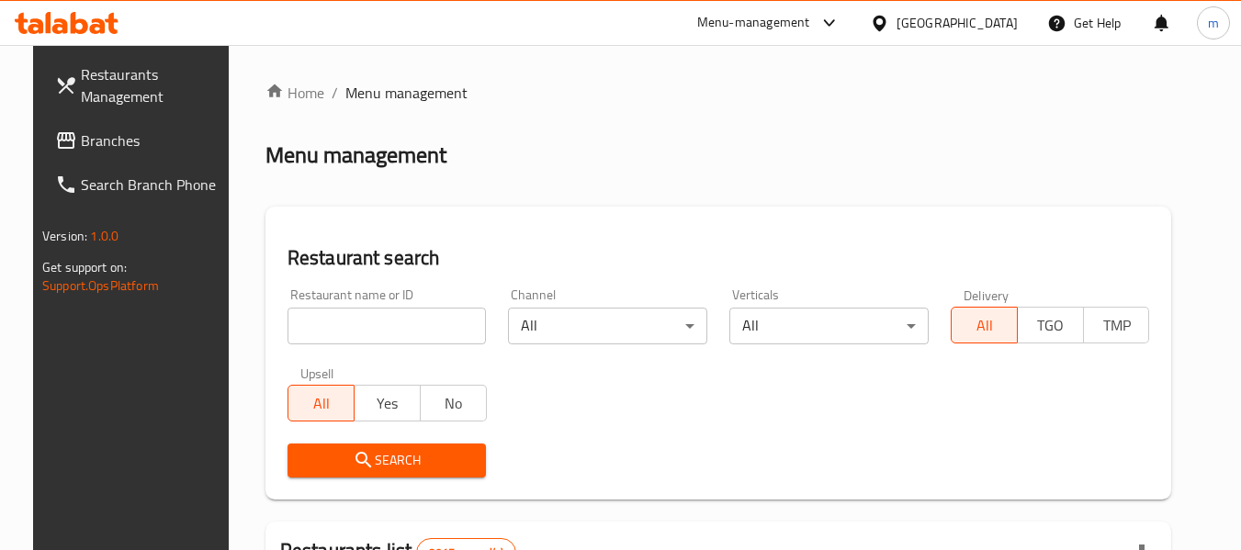
click at [334, 333] on input "search" at bounding box center [387, 326] width 199 height 37
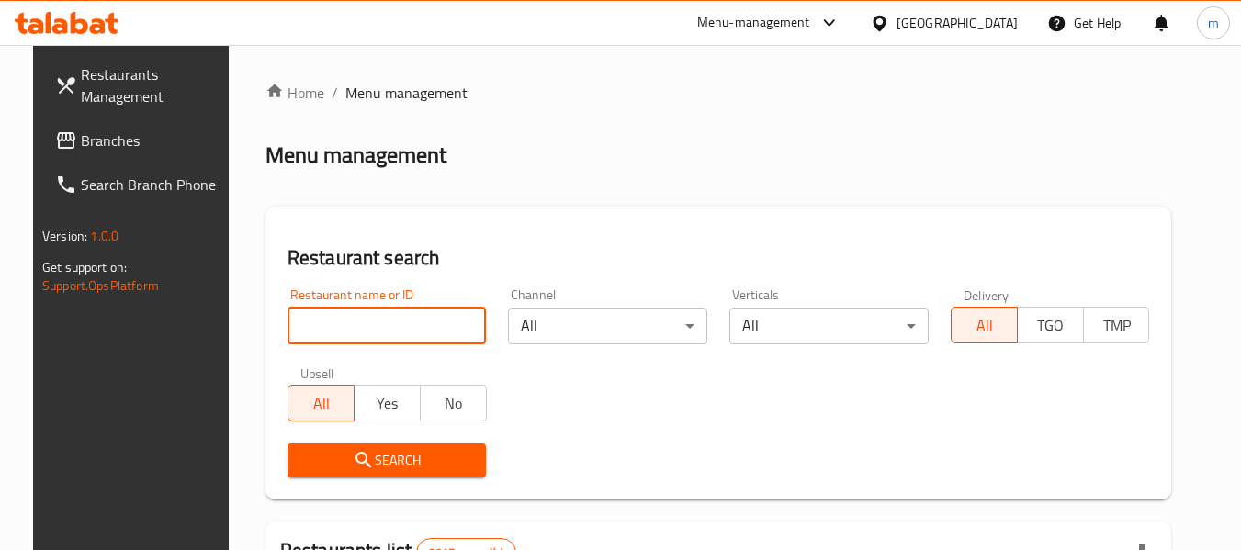
type input "v"
click at [460, 323] on input "v" at bounding box center [387, 326] width 199 height 37
paste input "28894"
type input "28894"
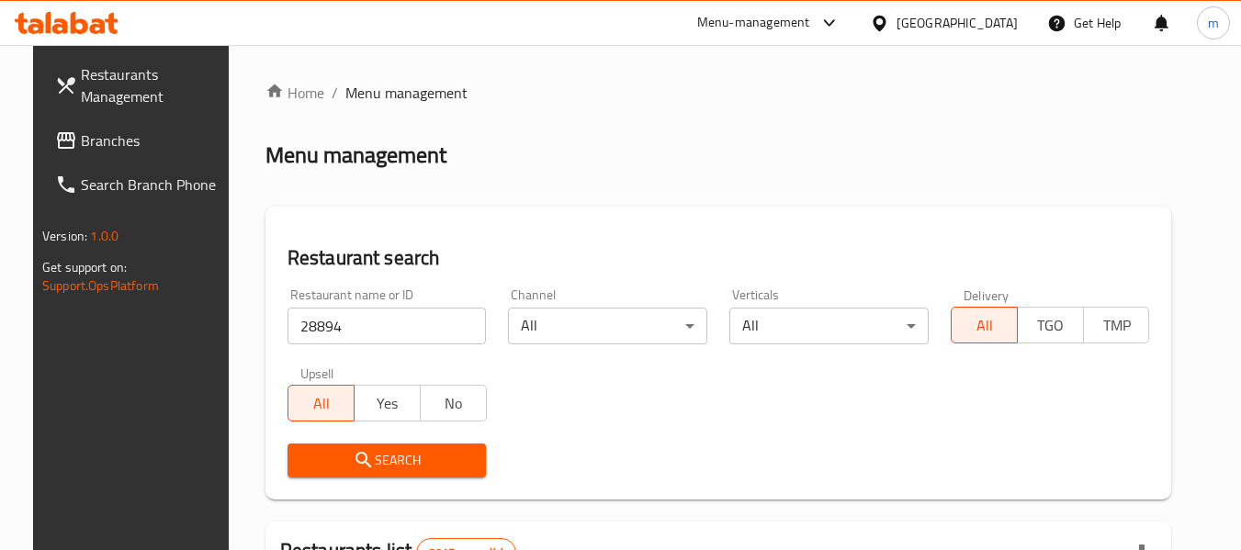
click at [391, 459] on span "Search" at bounding box center [387, 460] width 170 height 23
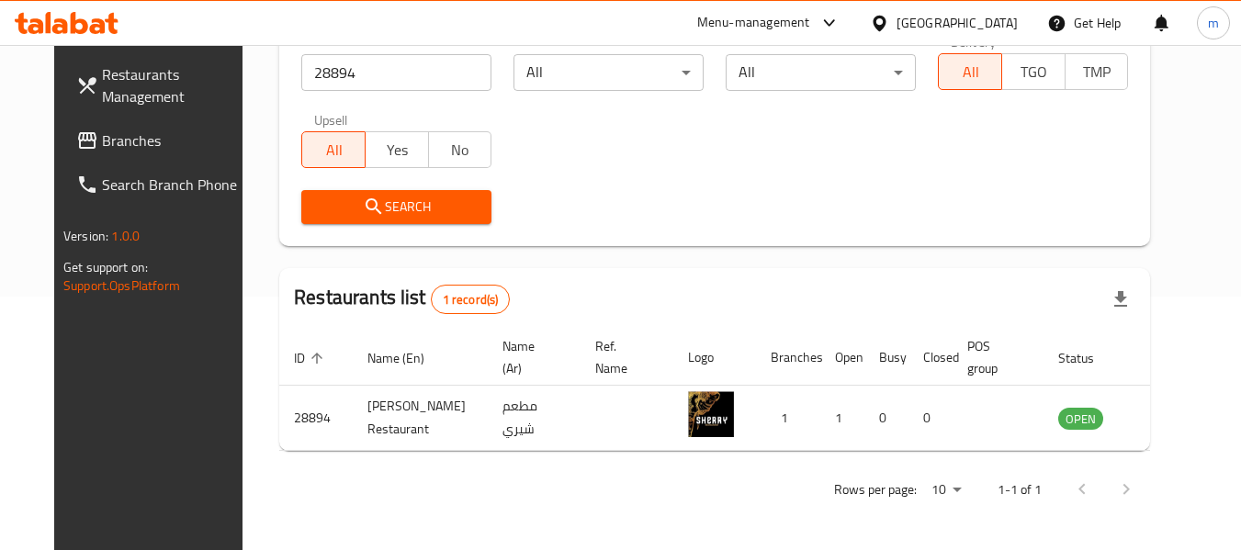
scroll to position [254, 0]
click at [82, 339] on div "Restaurants Management Branches Search Branch Phone Version: 1.0.0 Get support …" at bounding box center [158, 320] width 208 height 550
click at [107, 386] on div "Restaurants Management Branches Search Branch Phone Version: 1.0.0 Get support …" at bounding box center [158, 320] width 208 height 550
click at [889, 24] on icon at bounding box center [879, 23] width 19 height 19
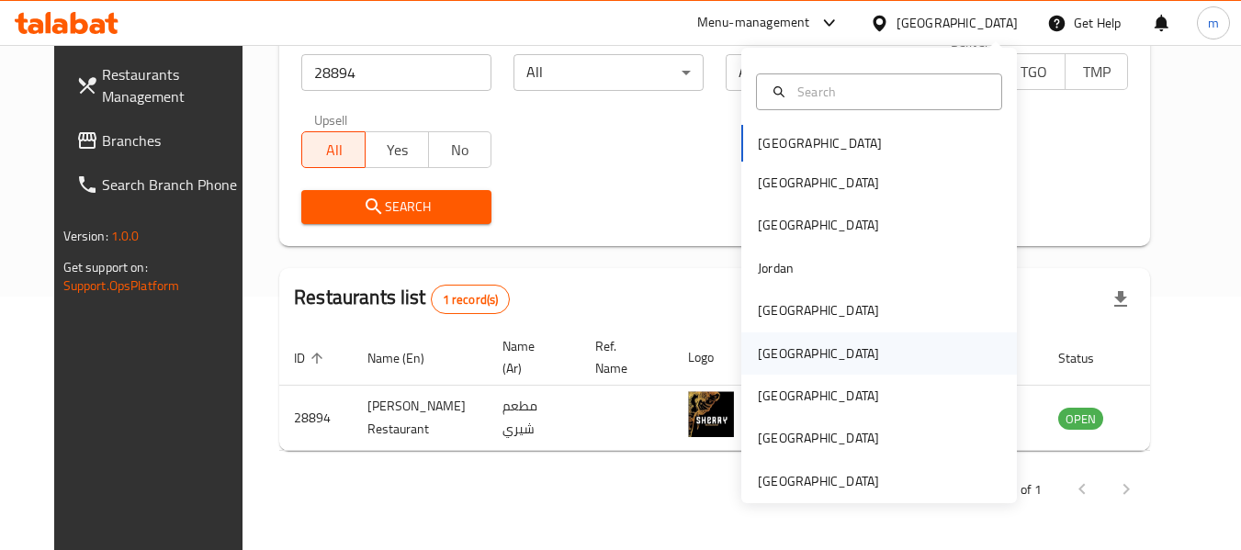
click at [784, 357] on div "[GEOGRAPHIC_DATA]" at bounding box center [818, 354] width 151 height 42
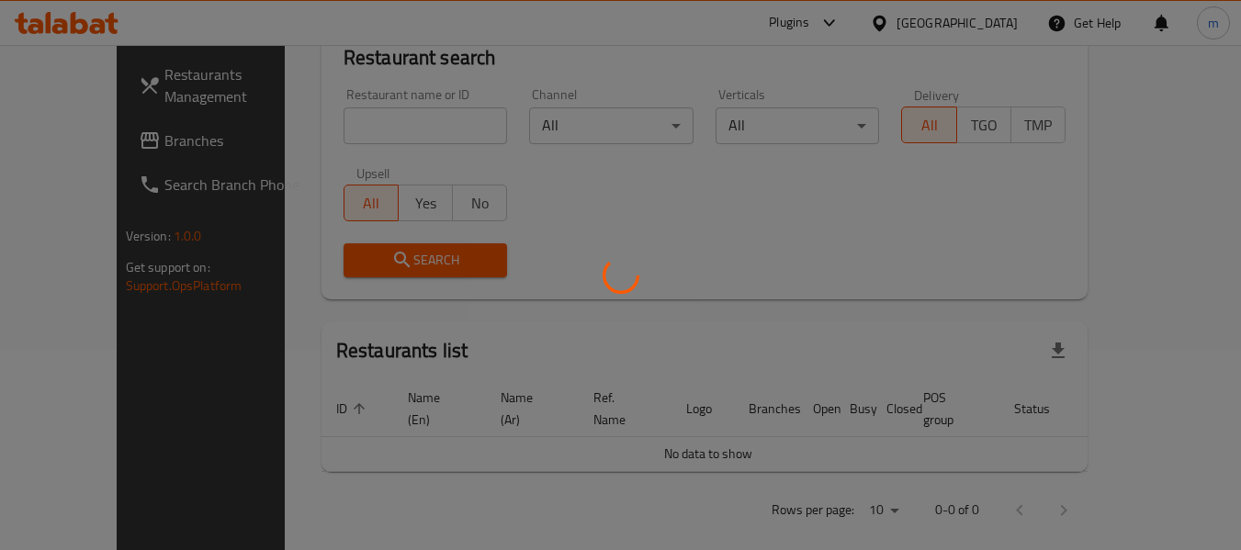
scroll to position [254, 0]
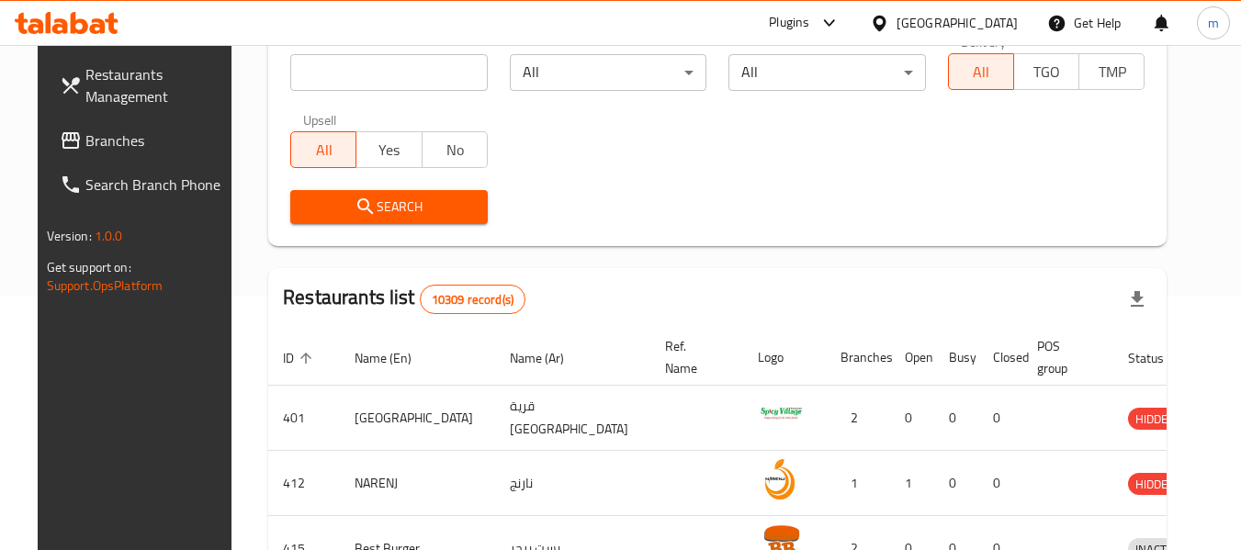
click at [85, 416] on div "Restaurants Management Branches Search Branch Phone Version: 1.0.0 Get support …" at bounding box center [142, 320] width 208 height 550
